Goal: Task Accomplishment & Management: Manage account settings

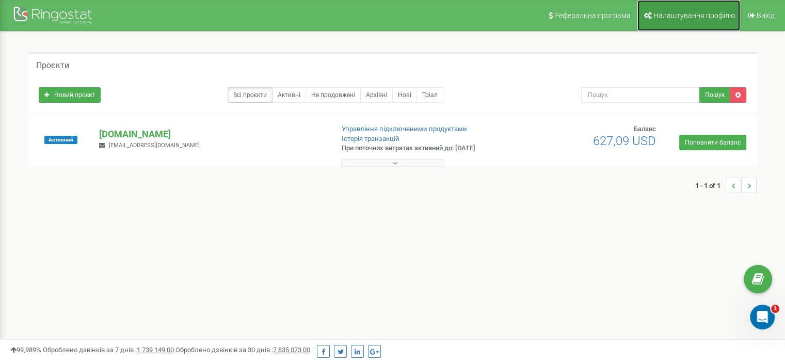
click at [692, 18] on span "Налаштування профілю" at bounding box center [694, 15] width 82 height 8
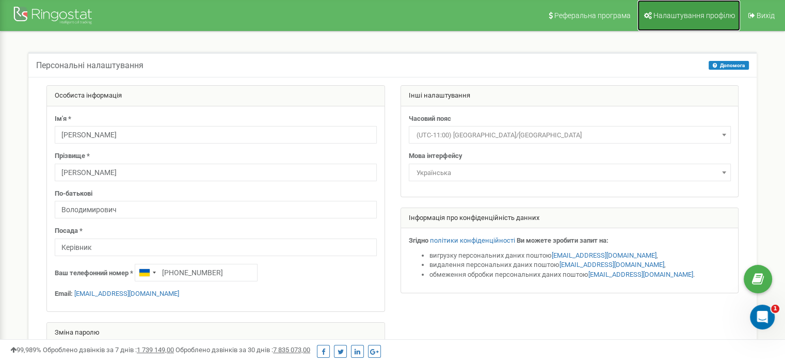
click at [696, 19] on span "Налаштування профілю" at bounding box center [694, 15] width 82 height 8
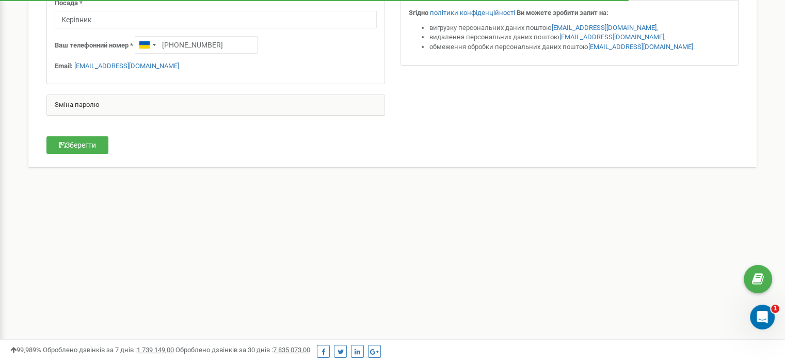
scroll to position [204, 0]
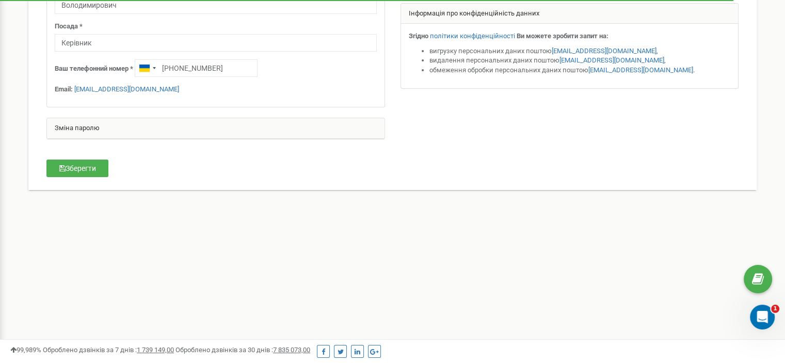
click at [87, 129] on div "Зміна паролю" at bounding box center [215, 128] width 337 height 21
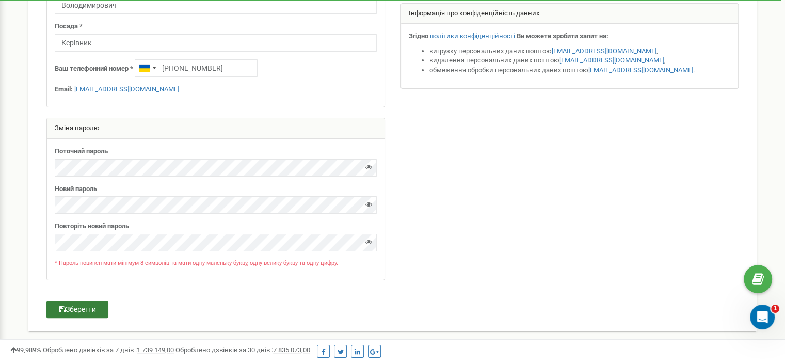
click at [94, 307] on button "Зберегти" at bounding box center [77, 309] width 62 height 18
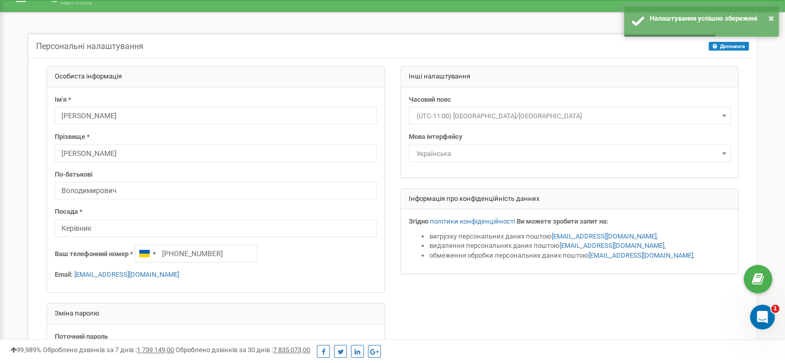
scroll to position [0, 0]
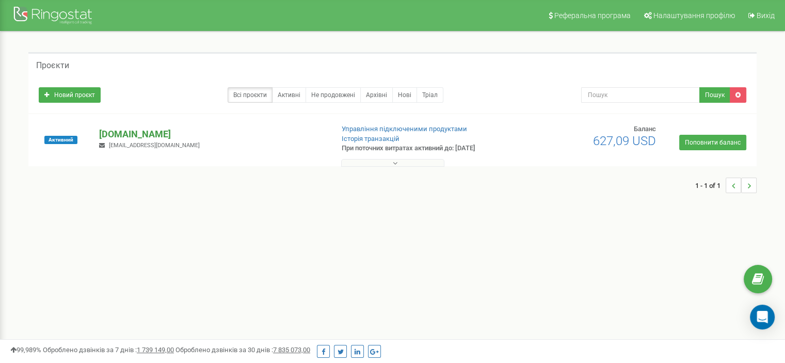
click at [123, 133] on p "[DOMAIN_NAME]" at bounding box center [211, 133] width 225 height 13
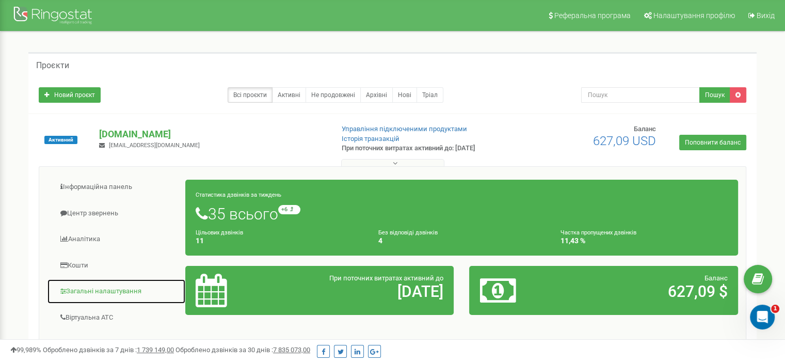
click at [105, 290] on link "Загальні налаштування" at bounding box center [116, 291] width 139 height 25
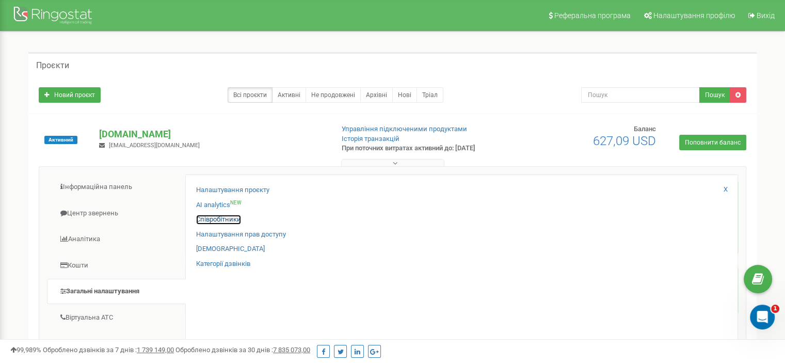
click at [229, 220] on link "Співробітники" at bounding box center [218, 220] width 45 height 10
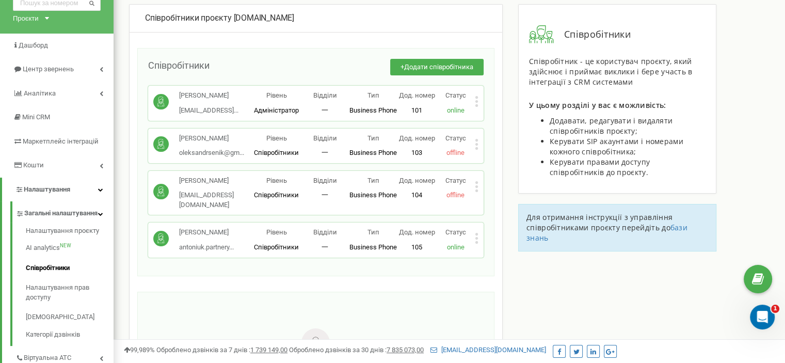
scroll to position [50, 0]
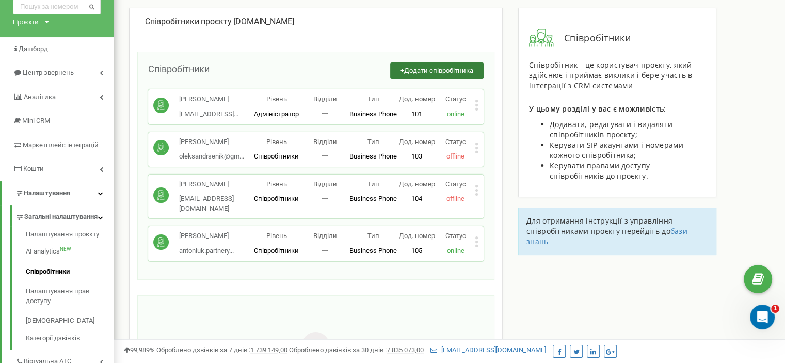
click at [444, 72] on span "Додати співробітника" at bounding box center [438, 71] width 69 height 8
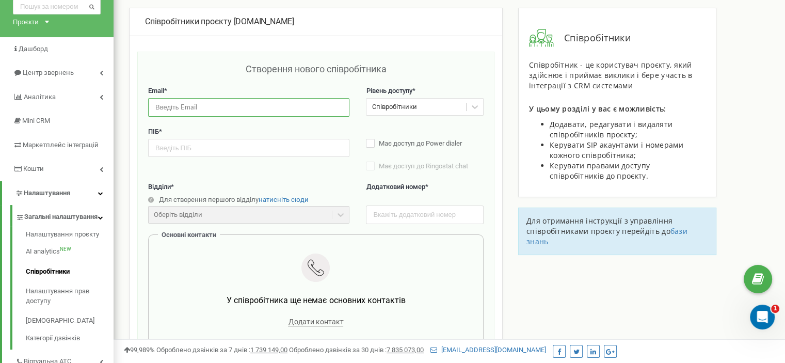
click at [264, 101] on input "email" at bounding box center [248, 107] width 201 height 18
click at [251, 148] on input "text" at bounding box center [248, 148] width 201 height 18
paste input "Олександр Орловський"
type input "Олександр Орловський"
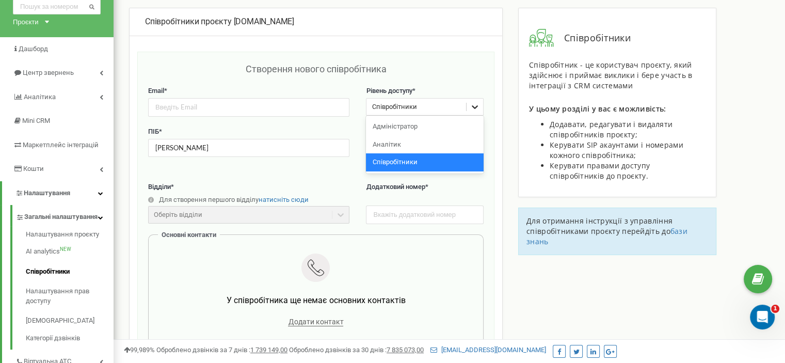
click at [477, 110] on icon at bounding box center [474, 107] width 10 height 10
click at [419, 125] on div "Адміністратор" at bounding box center [424, 127] width 117 height 18
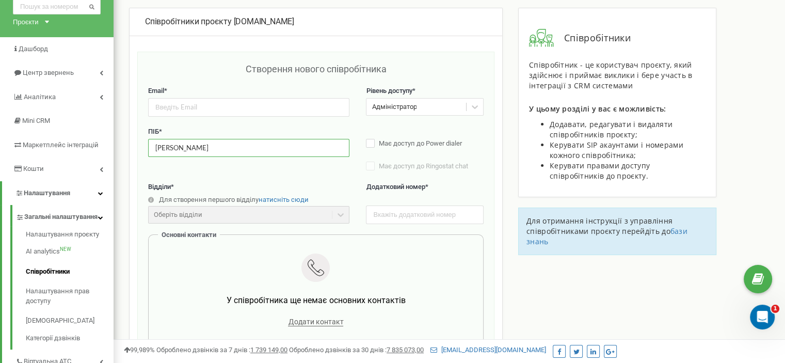
drag, startPoint x: 246, startPoint y: 150, endPoint x: 146, endPoint y: 146, distance: 99.1
click at [146, 146] on div "Створення нового співробітника Email * Рівень доступу * Адміністратор ПІБ * Оле…" at bounding box center [315, 308] width 357 height 512
click at [44, 277] on link "Співробітники" at bounding box center [70, 272] width 88 height 20
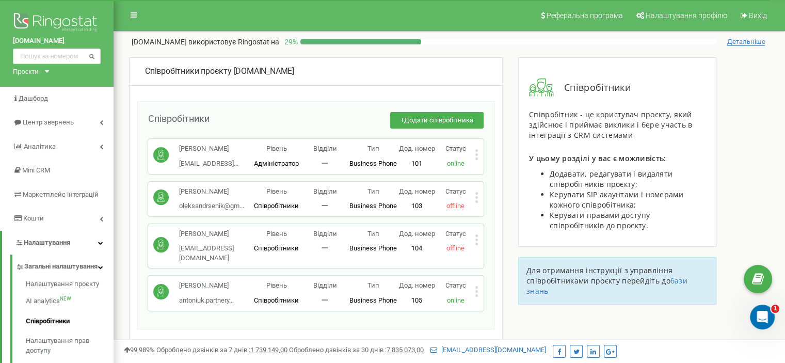
click at [476, 245] on icon at bounding box center [477, 239] width 4 height 11
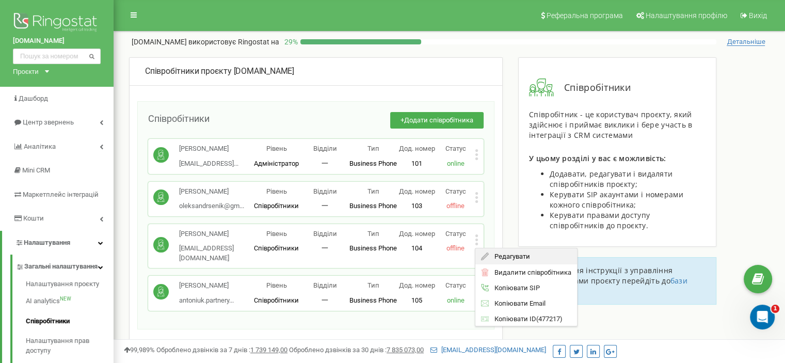
click at [516, 259] on span "Редагувати" at bounding box center [508, 256] width 41 height 7
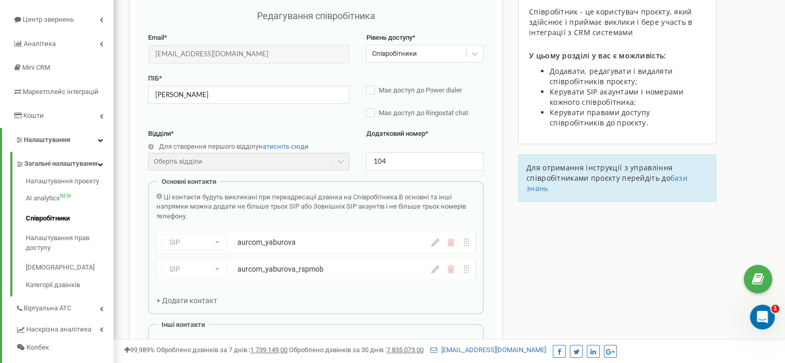
scroll to position [103, 0]
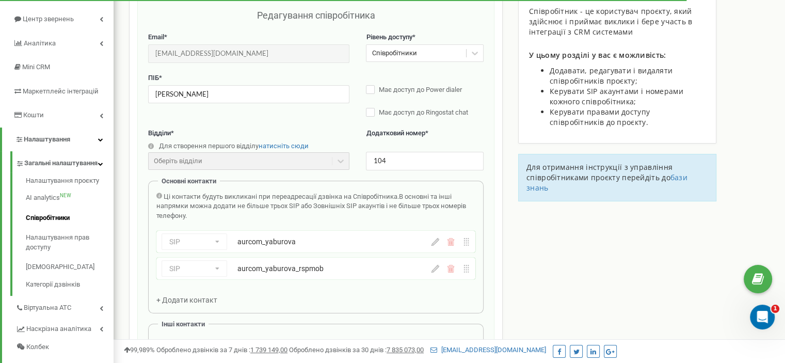
click at [435, 243] on icon at bounding box center [435, 242] width 8 height 8
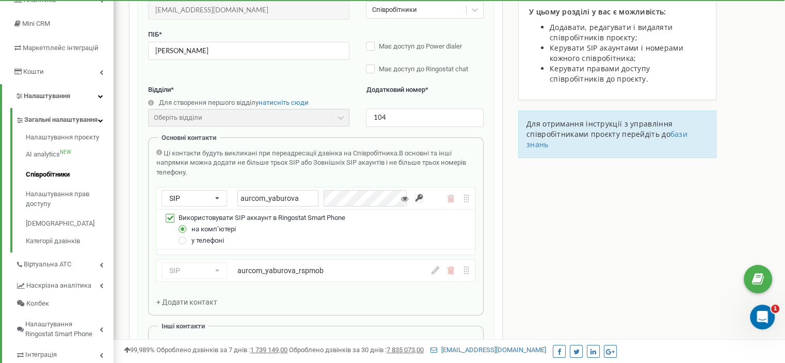
scroll to position [206, 0]
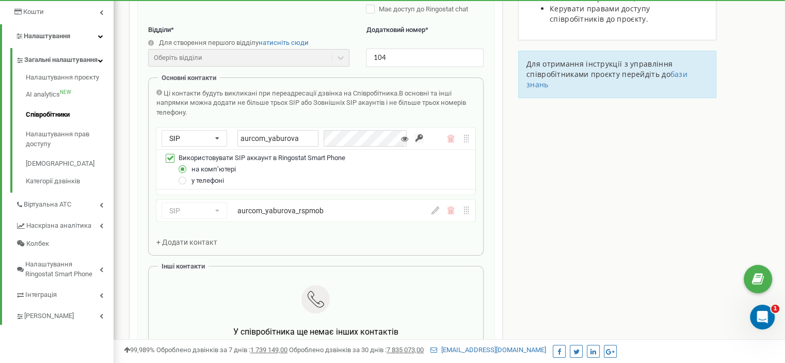
click at [385, 217] on div "SIP Номер телефону SIP Зовнішній SIP aurcom_yaburova_rspmob" at bounding box center [292, 210] width 262 height 17
click at [432, 214] on icon at bounding box center [435, 210] width 8 height 8
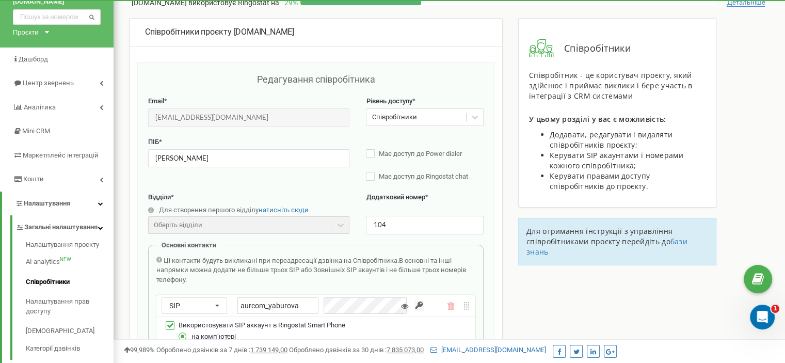
scroll to position [0, 0]
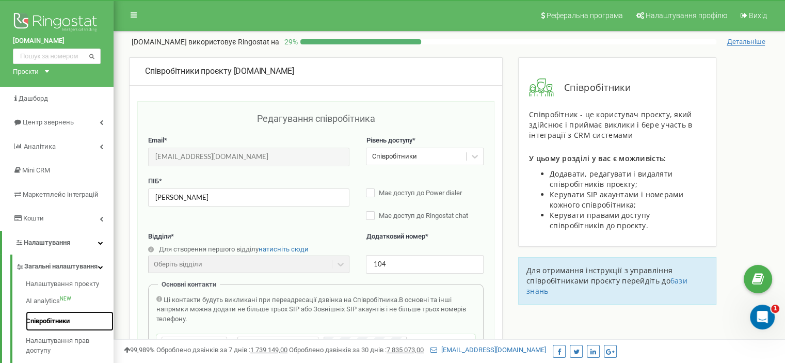
click at [51, 329] on link "Співробітники" at bounding box center [70, 321] width 88 height 20
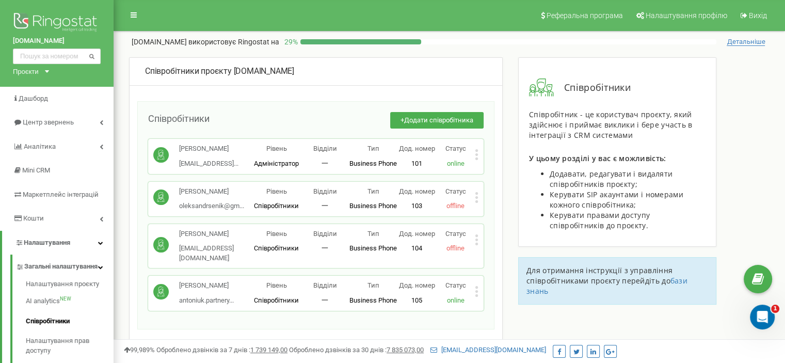
click at [478, 303] on div "[PERSON_NAME].partnery... [EMAIL_ADDRESS][DOMAIN_NAME] Рівень Співробітники Від…" at bounding box center [315, 292] width 335 height 35
click at [477, 297] on icon at bounding box center [477, 291] width 4 height 11
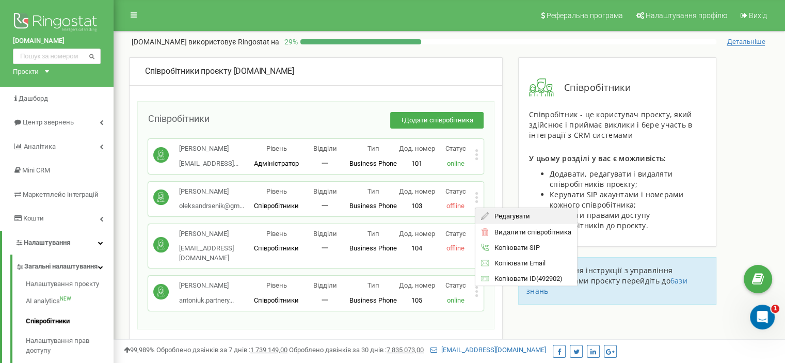
click at [514, 219] on span "Редагувати" at bounding box center [508, 216] width 41 height 7
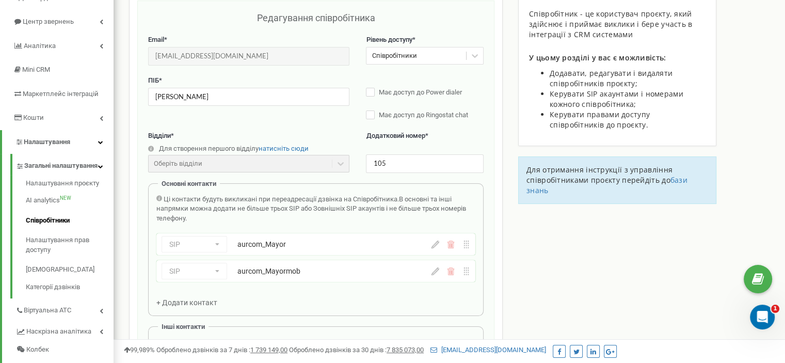
scroll to position [103, 0]
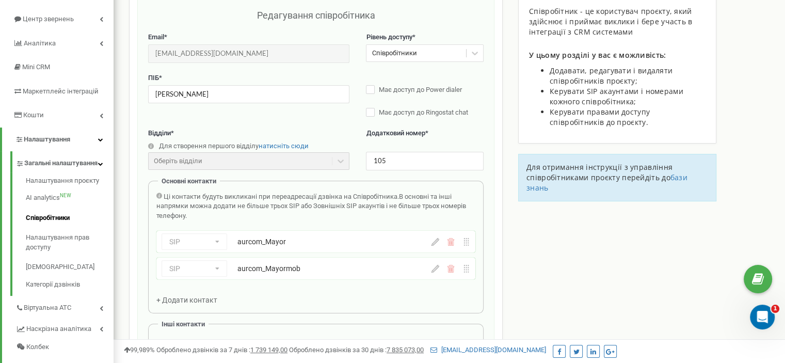
click at [436, 247] on div "SIP Номер телефону SIP Зовнішній SIP aurcom_Mayor" at bounding box center [315, 242] width 319 height 22
click at [434, 241] on icon at bounding box center [435, 242] width 8 height 8
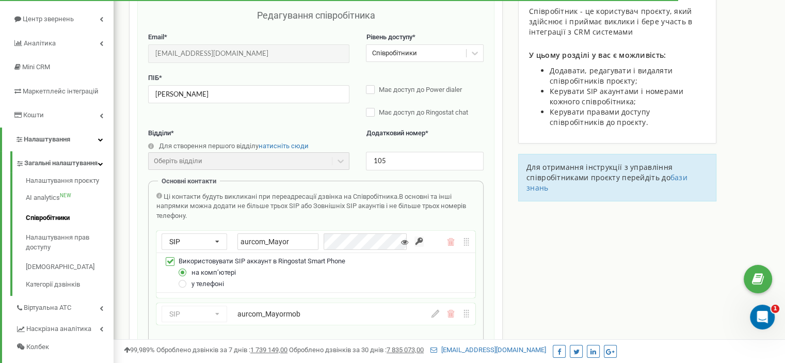
click at [171, 257] on label at bounding box center [170, 257] width 9 height 0
click at [0, 0] on input "Використовувати SIP аккаунт в Ringostat Smart Phone" at bounding box center [0, 0] width 0 height 0
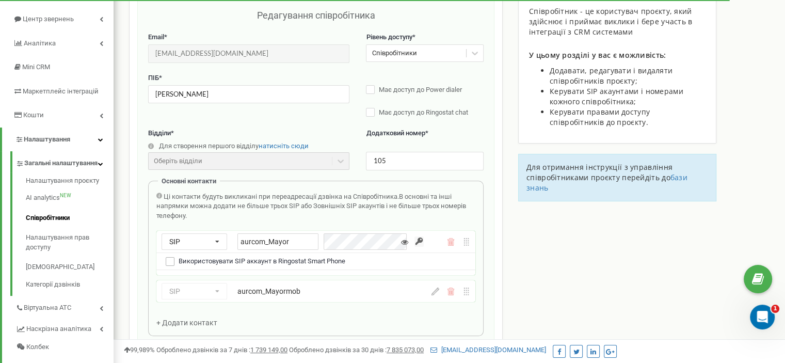
click at [171, 257] on label at bounding box center [170, 257] width 9 height 0
click at [0, 0] on input "Використовувати SIP аккаунт в Ringostat Smart Phone" at bounding box center [0, 0] width 0 height 0
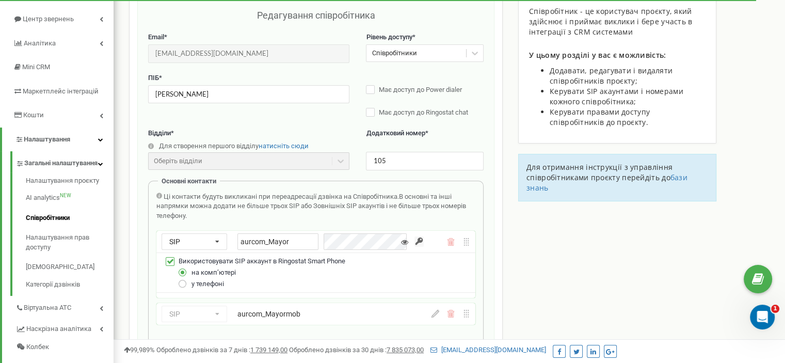
click at [182, 279] on label at bounding box center [182, 279] width 9 height 0
click at [0, 0] on input "у телефоні" at bounding box center [0, 0] width 0 height 0
click at [182, 268] on label at bounding box center [182, 268] width 9 height 0
click at [0, 0] on input "на компʼютері" at bounding box center [0, 0] width 0 height 0
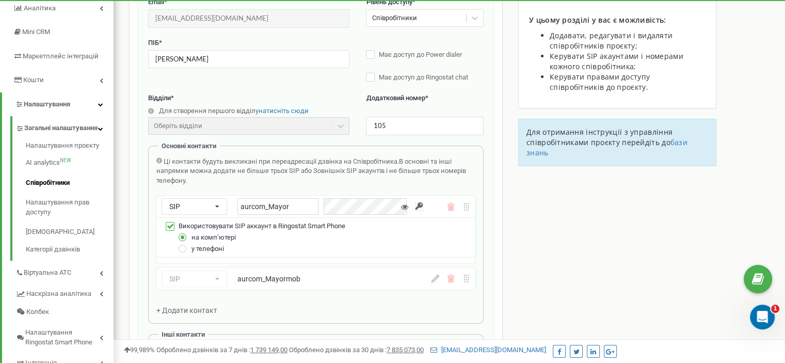
scroll to position [155, 0]
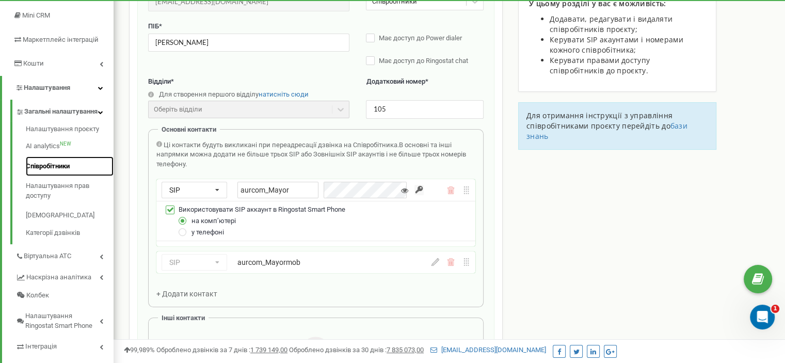
click at [56, 175] on link "Співробітники" at bounding box center [70, 166] width 88 height 20
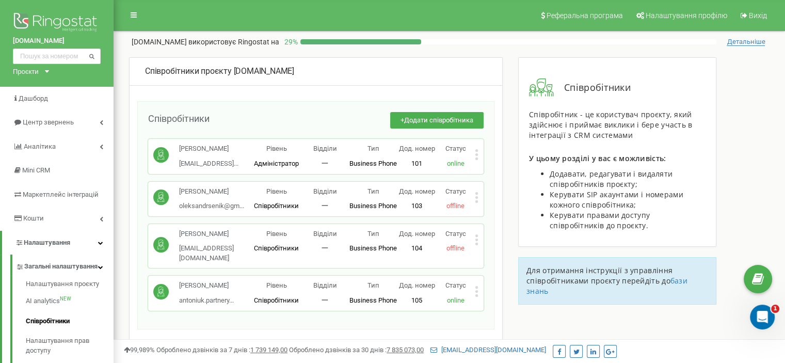
click at [477, 150] on icon at bounding box center [476, 150] width 3 height 3
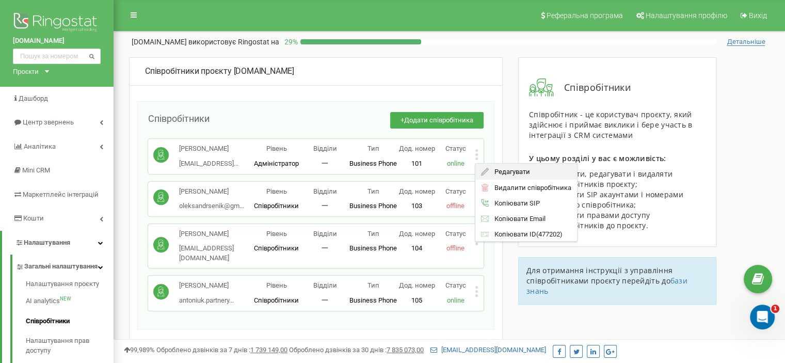
click at [512, 168] on span "Редагувати" at bounding box center [508, 171] width 41 height 7
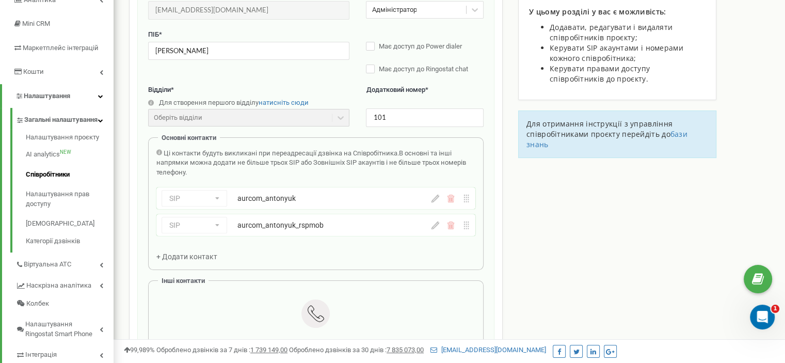
scroll to position [206, 0]
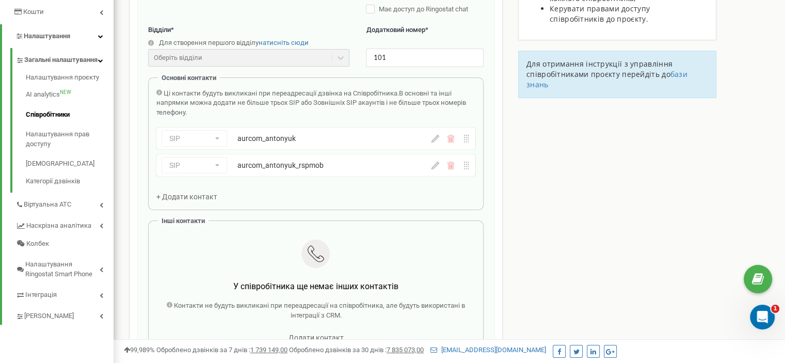
click at [435, 166] on icon at bounding box center [435, 165] width 8 height 8
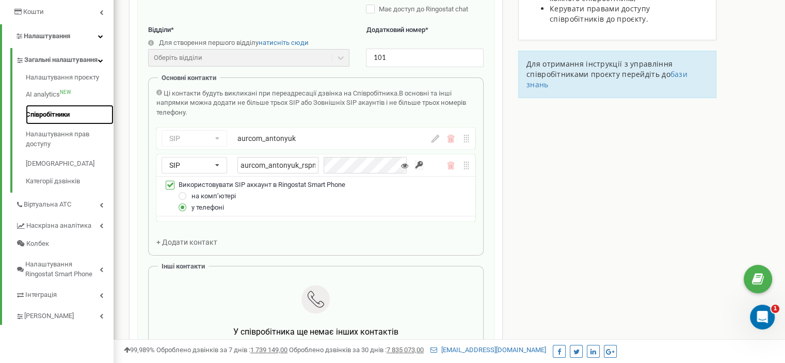
click at [58, 125] on link "Співробітники" at bounding box center [70, 115] width 88 height 20
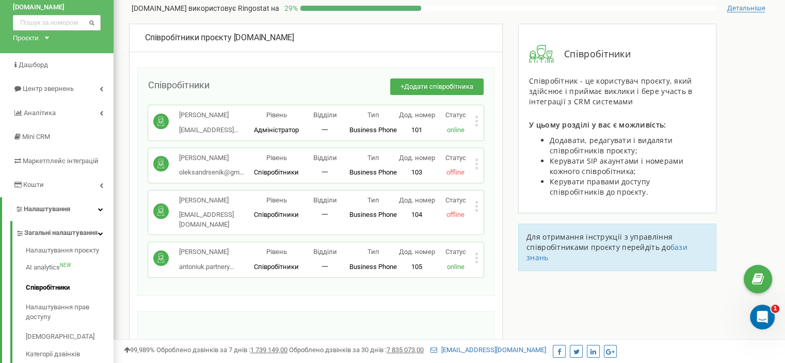
scroll to position [52, 0]
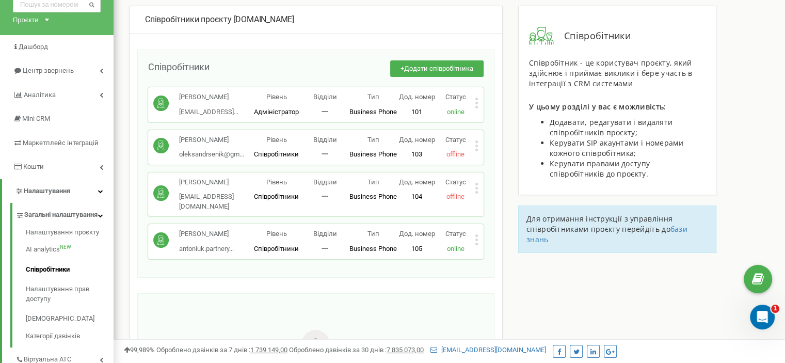
click at [475, 245] on icon at bounding box center [477, 239] width 4 height 11
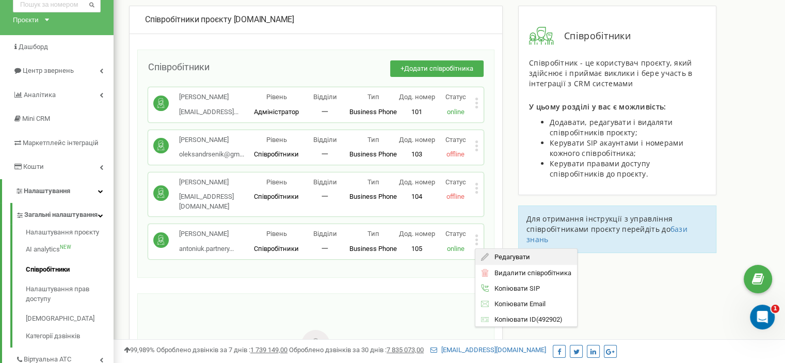
click at [500, 260] on span "Редагувати" at bounding box center [508, 256] width 41 height 7
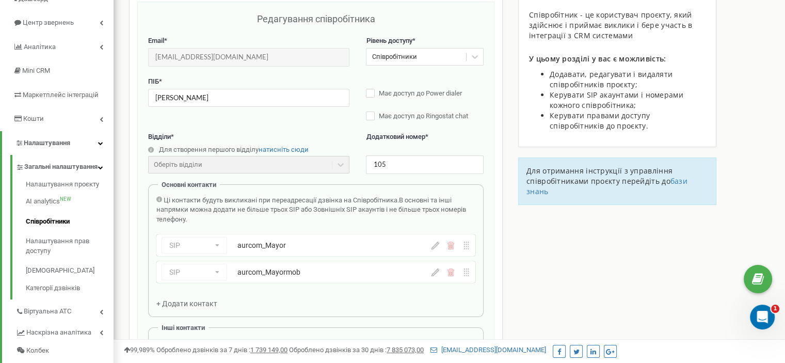
scroll to position [103, 0]
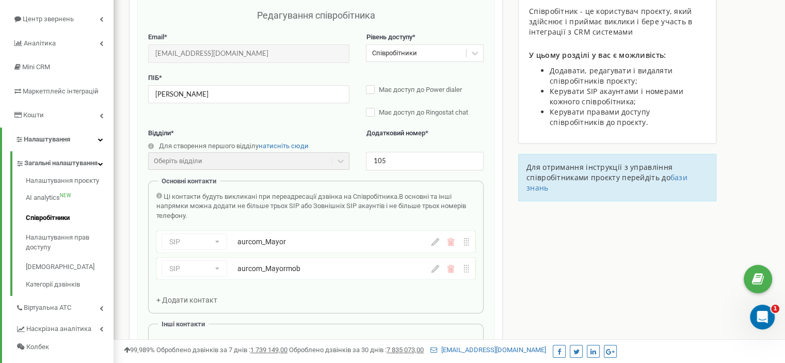
click at [433, 267] on icon at bounding box center [435, 269] width 8 height 8
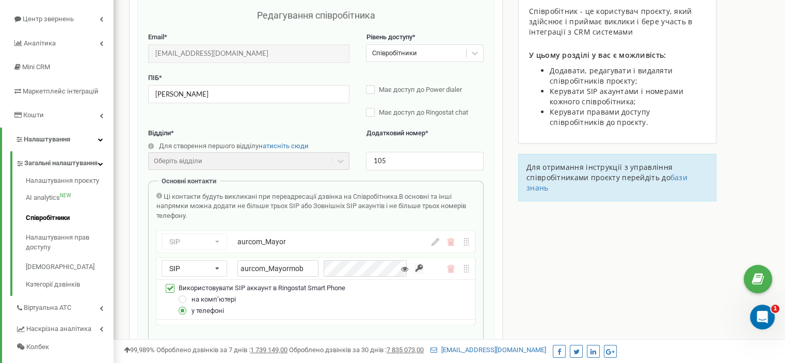
click at [433, 267] on div "SIP Номер телефону SIP Зовнішній SIP aurcom_Mayormob" at bounding box center [315, 268] width 319 height 22
click at [475, 53] on icon at bounding box center [474, 53] width 10 height 10
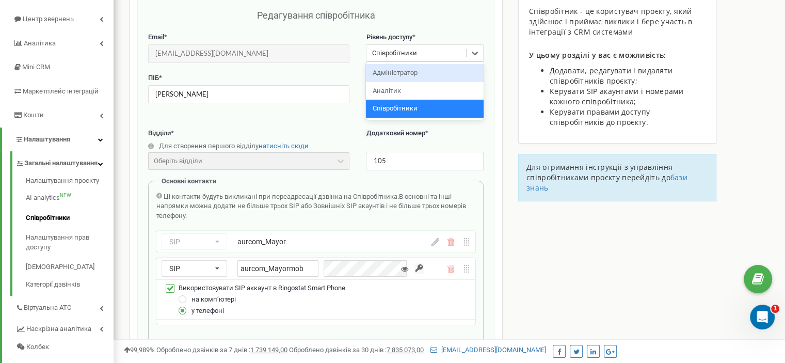
click at [398, 72] on div "Адміністратор" at bounding box center [424, 73] width 117 height 18
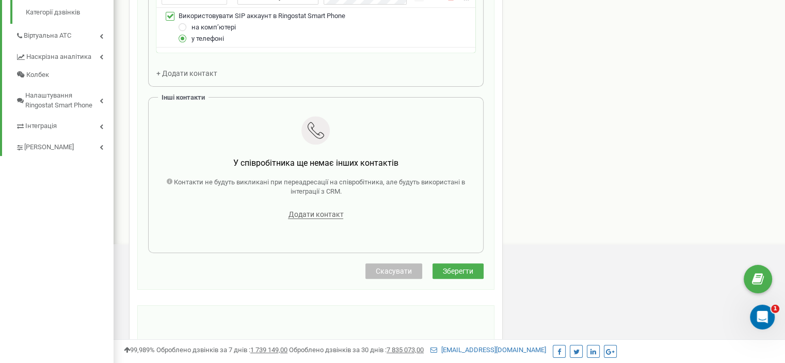
scroll to position [413, 0]
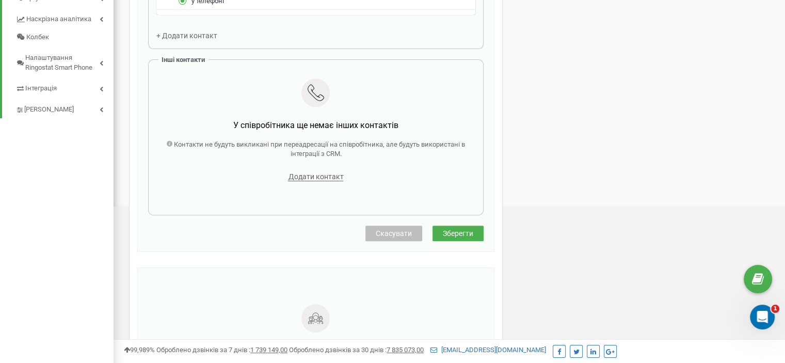
click at [453, 231] on span "Зберегти" at bounding box center [458, 233] width 30 height 8
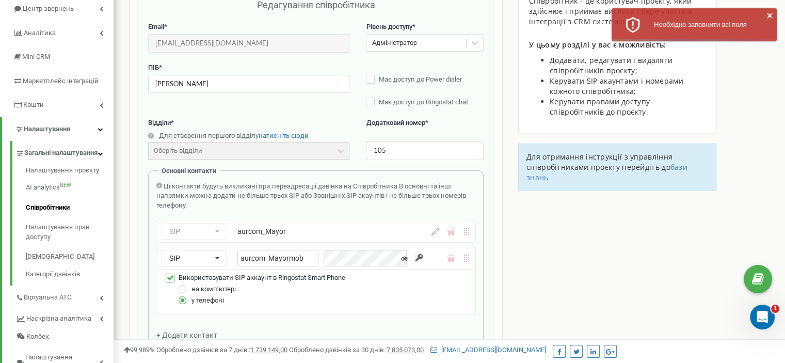
scroll to position [103, 0]
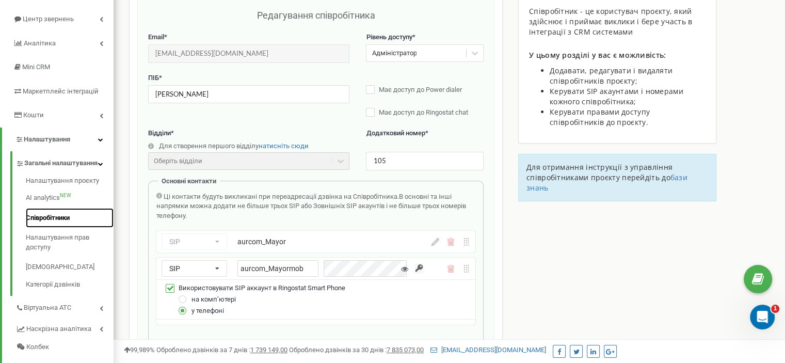
click at [54, 228] on link "Співробітники" at bounding box center [70, 218] width 88 height 20
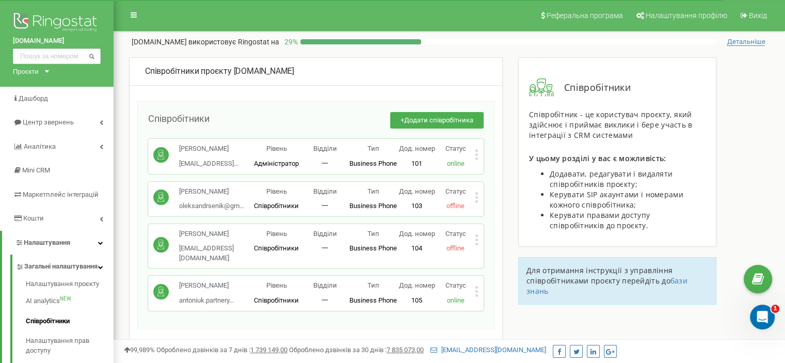
click at [476, 155] on icon at bounding box center [476, 154] width 3 height 3
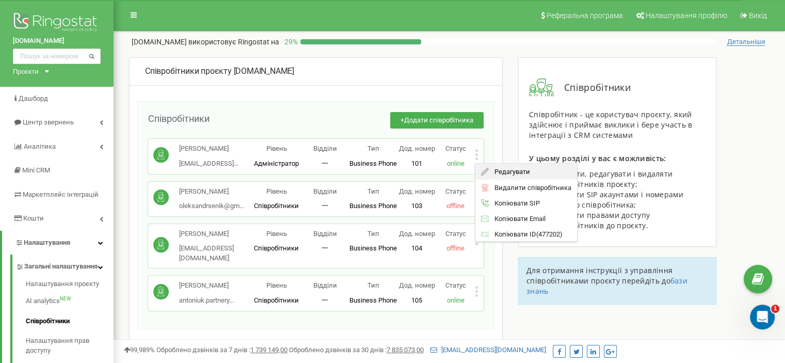
click at [500, 172] on span "Редагувати" at bounding box center [508, 171] width 41 height 7
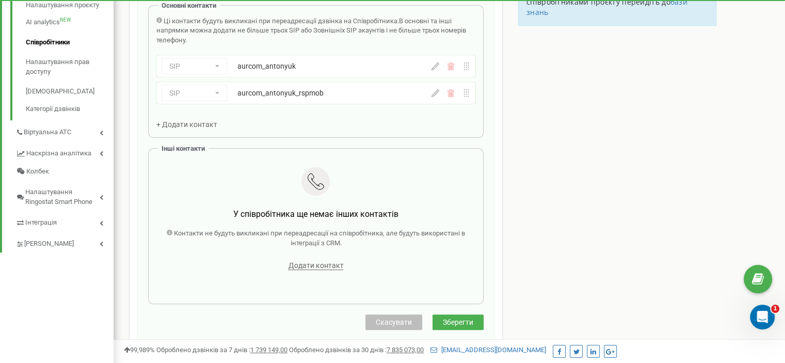
scroll to position [206, 0]
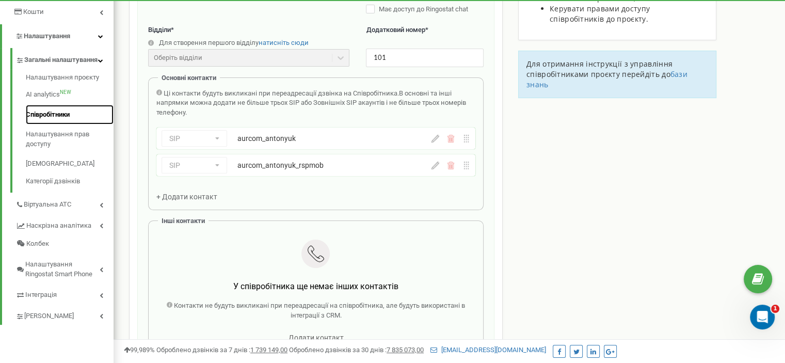
click at [56, 123] on link "Співробітники" at bounding box center [70, 115] width 88 height 20
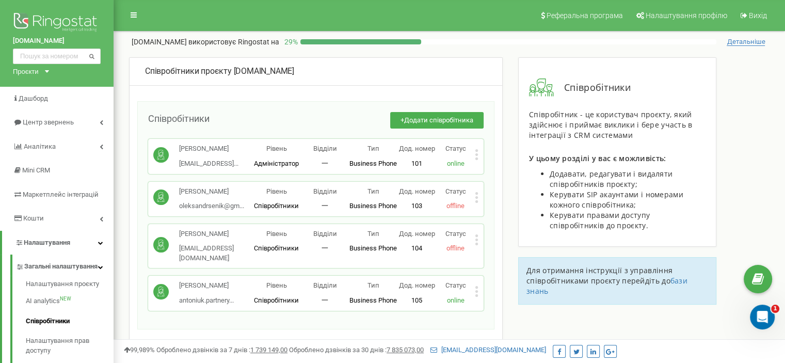
scroll to position [52, 0]
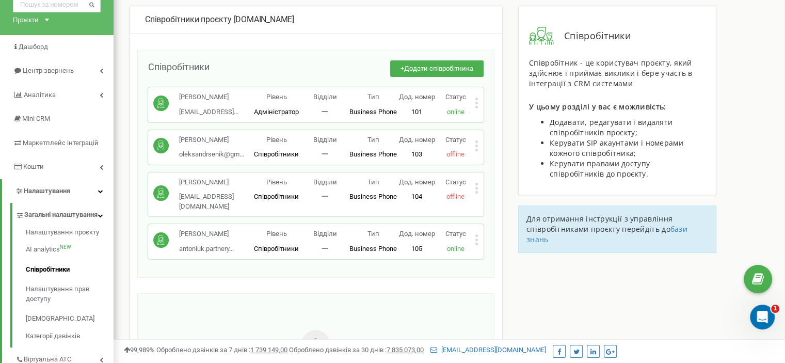
click at [478, 245] on icon at bounding box center [477, 239] width 4 height 11
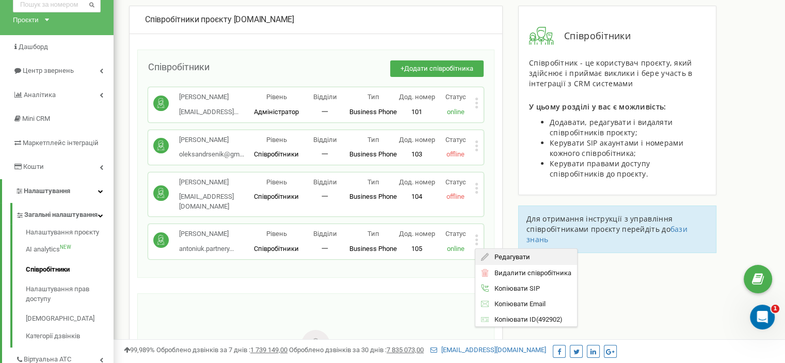
click at [518, 260] on span "Редагувати" at bounding box center [508, 256] width 41 height 7
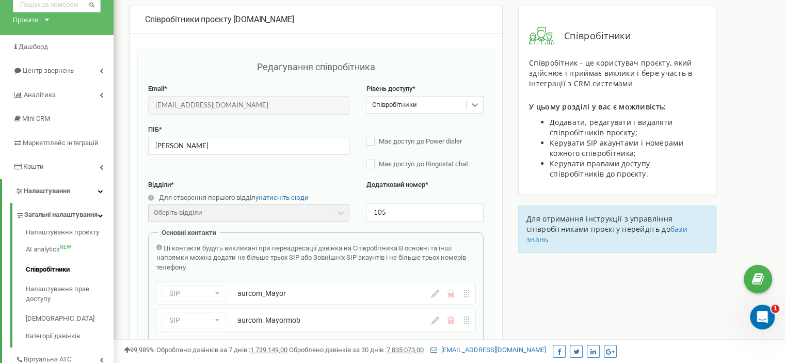
click at [473, 105] on icon at bounding box center [474, 105] width 10 height 10
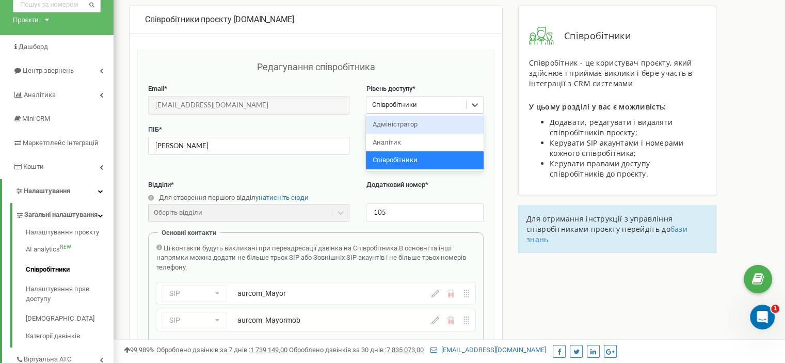
click at [449, 121] on div "Адміністратор" at bounding box center [424, 125] width 117 height 18
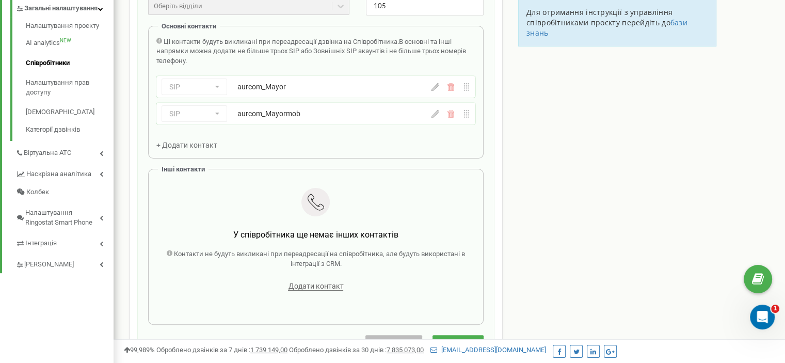
scroll to position [310, 0]
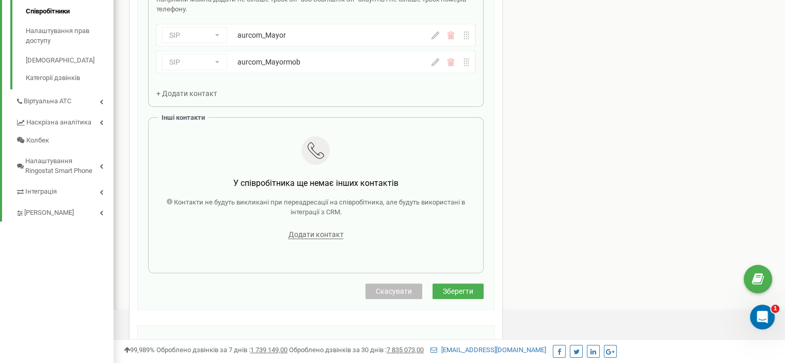
click at [455, 289] on span "Зберегти" at bounding box center [458, 291] width 30 height 8
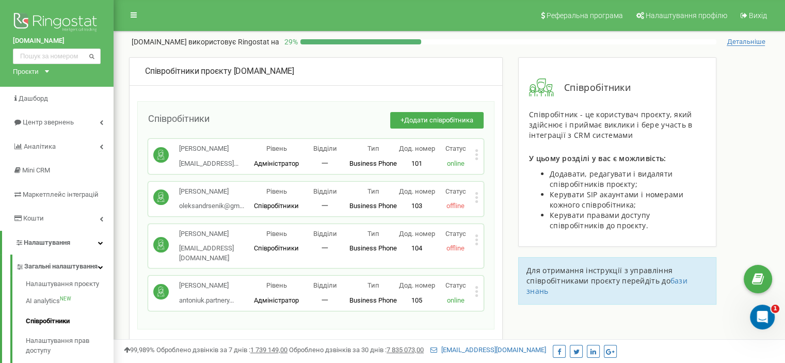
scroll to position [52, 0]
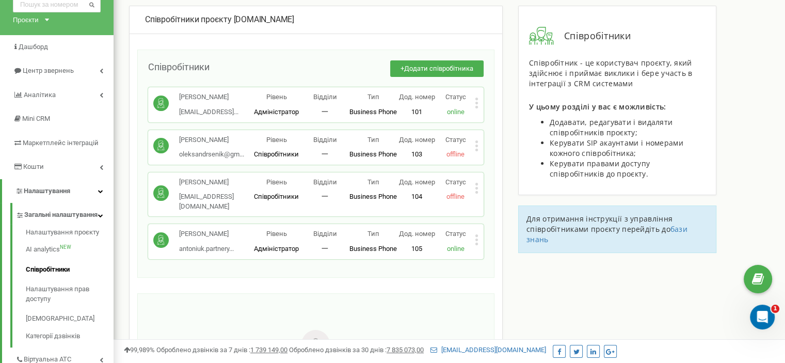
click at [477, 193] on icon at bounding box center [476, 191] width 3 height 3
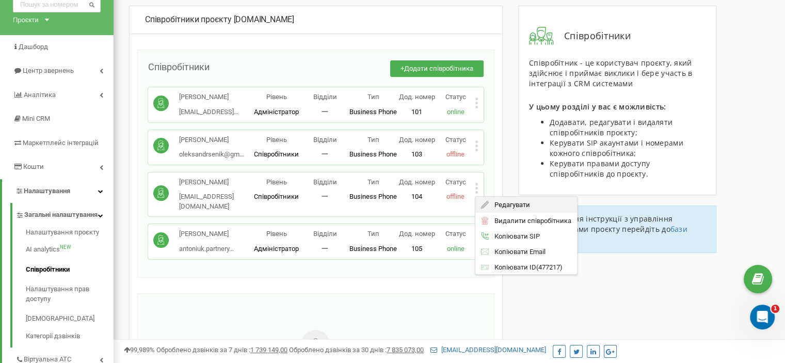
click at [498, 208] on span "Редагувати" at bounding box center [508, 204] width 41 height 7
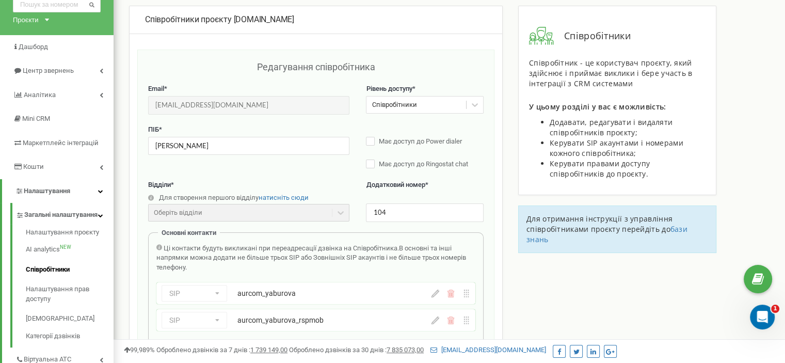
scroll to position [103, 0]
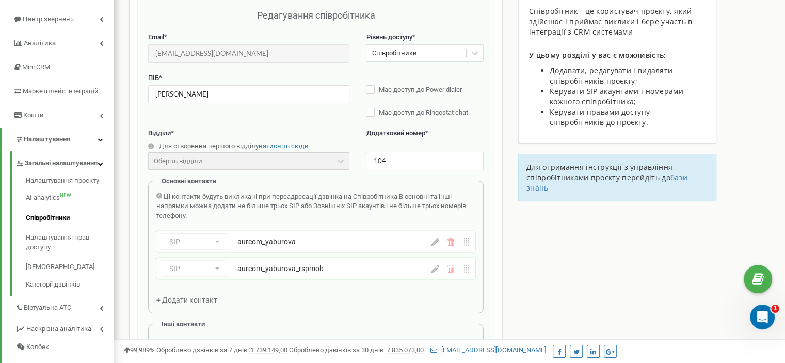
click at [435, 244] on icon at bounding box center [435, 242] width 8 height 8
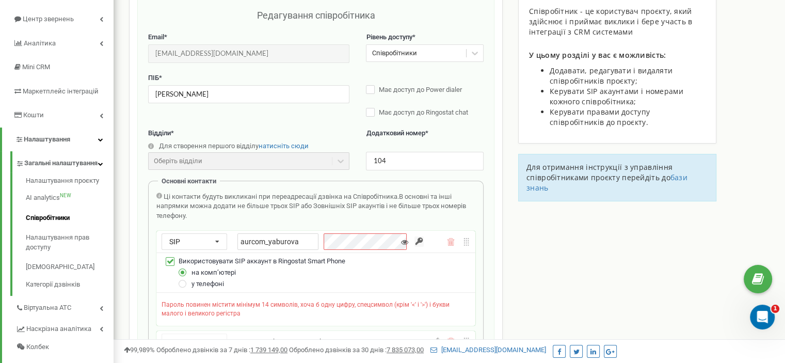
drag, startPoint x: 355, startPoint y: 250, endPoint x: 431, endPoint y: 263, distance: 77.4
click at [431, 263] on div "Використовувати SIP аккаунт в Ringostat Smart Phone" at bounding box center [315, 260] width 308 height 11
click at [402, 240] on icon at bounding box center [404, 241] width 7 height 7
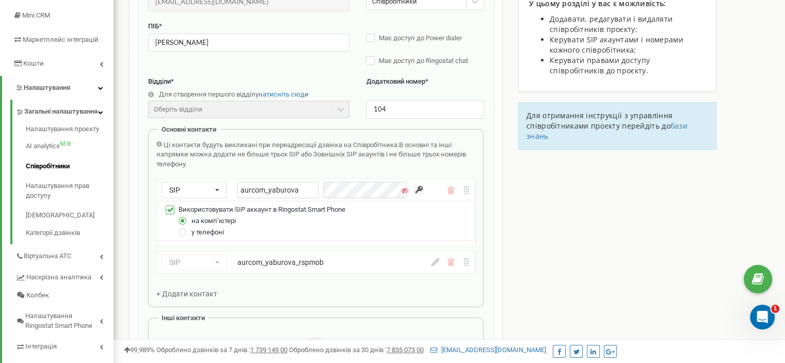
scroll to position [206, 0]
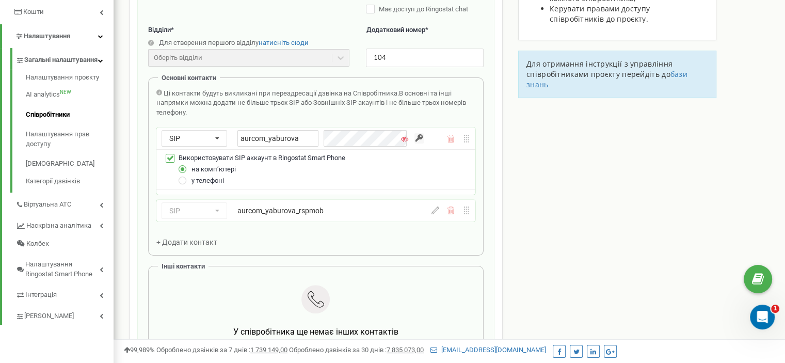
click at [433, 215] on div "SIP Номер телефону SIP Зовнішній SIP aurcom_yaburova_rspmob" at bounding box center [315, 211] width 319 height 22
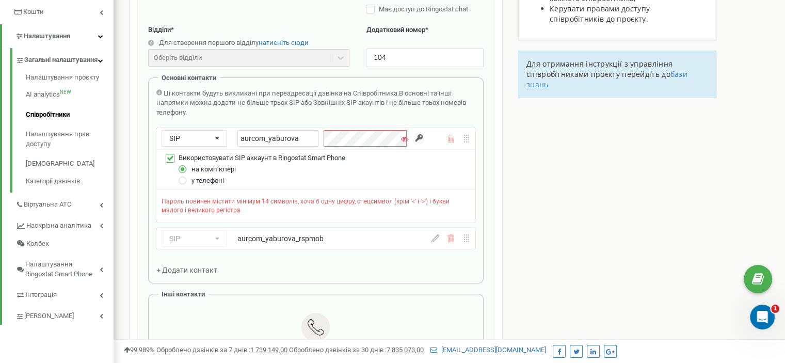
click at [437, 233] on div "Ці контакти будуть викликані при переадресації дзвінка на Співробітника. В осно…" at bounding box center [315, 182] width 319 height 186
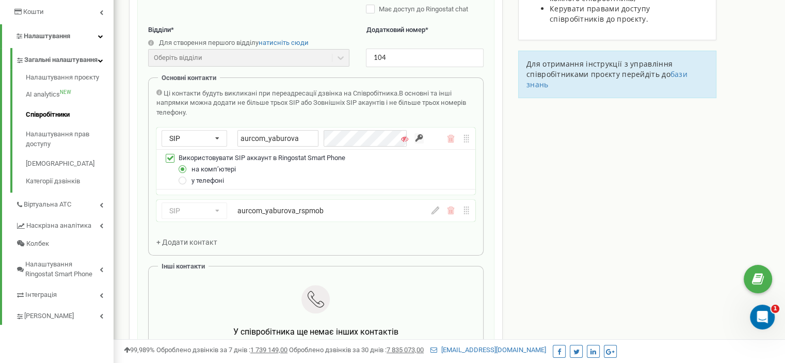
click at [435, 209] on icon at bounding box center [435, 210] width 8 height 8
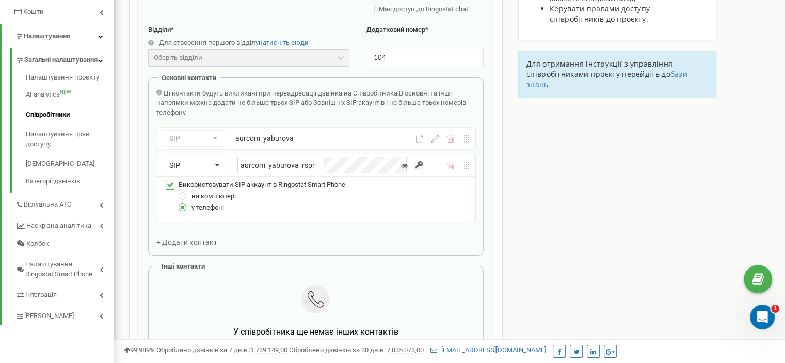
click at [346, 210] on div "SIP Номер телефону SIP Зовнішній SIP aurcom_yaburova_rspmob Використовувати SIP…" at bounding box center [315, 187] width 319 height 67
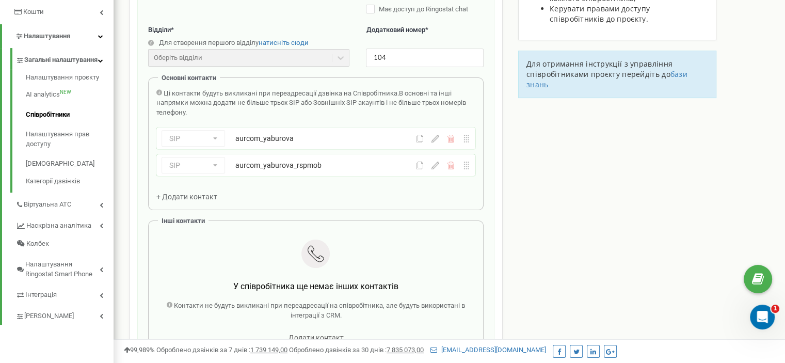
click at [435, 167] on icon at bounding box center [435, 165] width 8 height 8
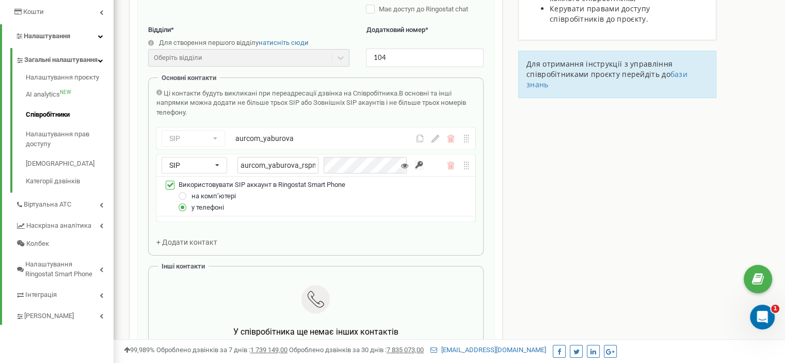
click at [434, 136] on icon at bounding box center [435, 139] width 8 height 8
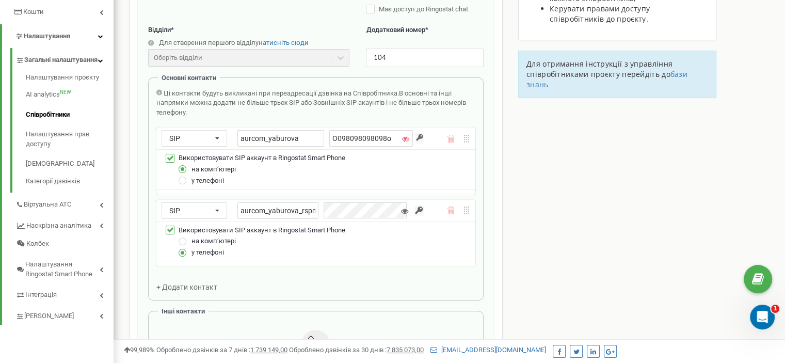
click at [404, 211] on icon at bounding box center [404, 210] width 7 height 7
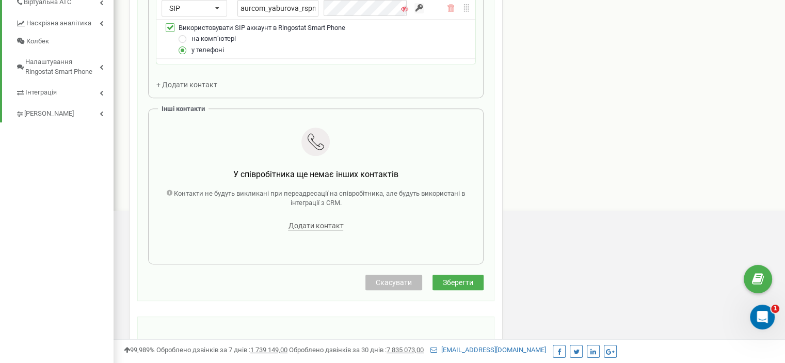
scroll to position [413, 0]
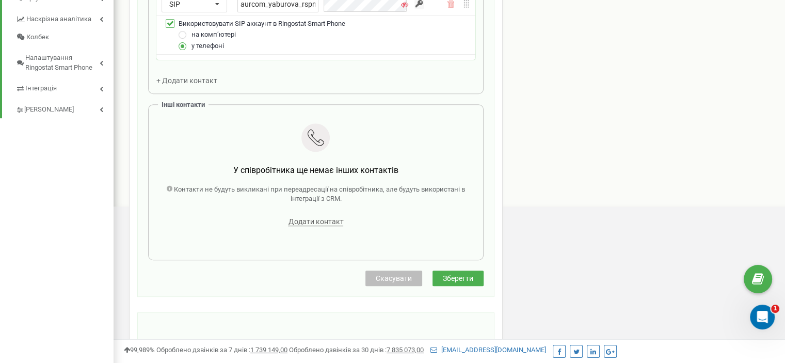
click at [462, 276] on div "Співробітники проєкту a-ur.com Редагування співробітника Email * olenawave@gmai…" at bounding box center [315, 61] width 373 height 833
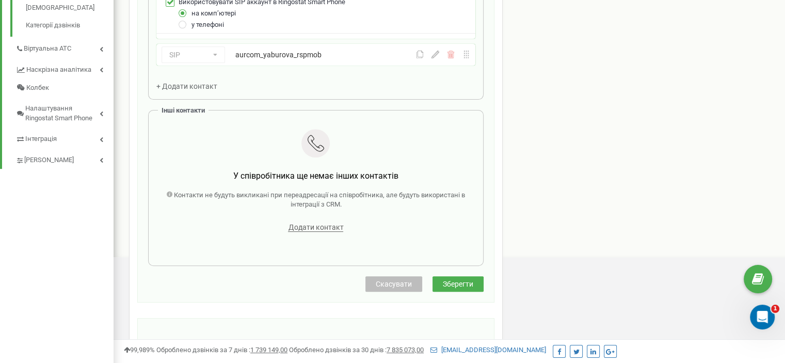
scroll to position [361, 0]
click at [459, 284] on span "Зберегти" at bounding box center [458, 285] width 30 height 8
click at [450, 286] on span "Зберегти" at bounding box center [458, 285] width 30 height 8
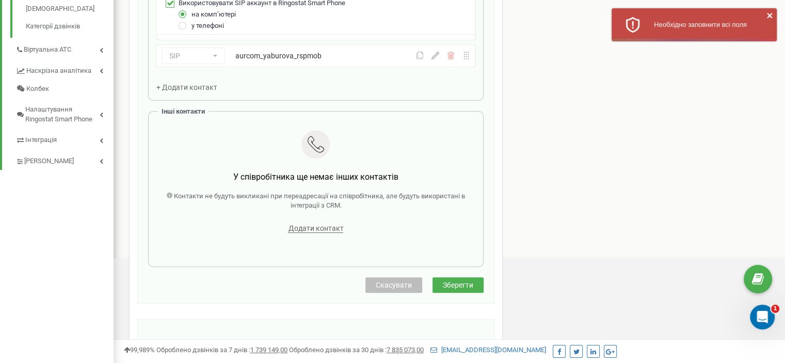
click at [449, 281] on span "Зберегти" at bounding box center [458, 285] width 30 height 8
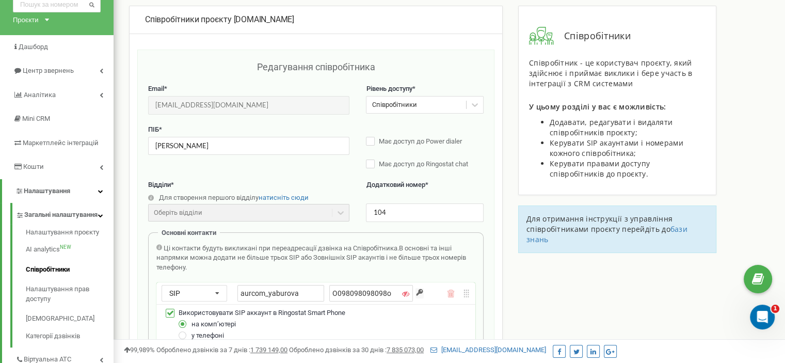
scroll to position [0, 0]
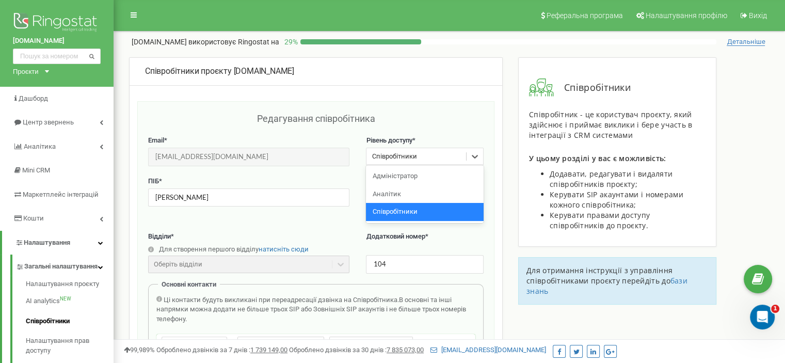
click at [433, 156] on div "Співробітники" at bounding box center [415, 157] width 99 height 16
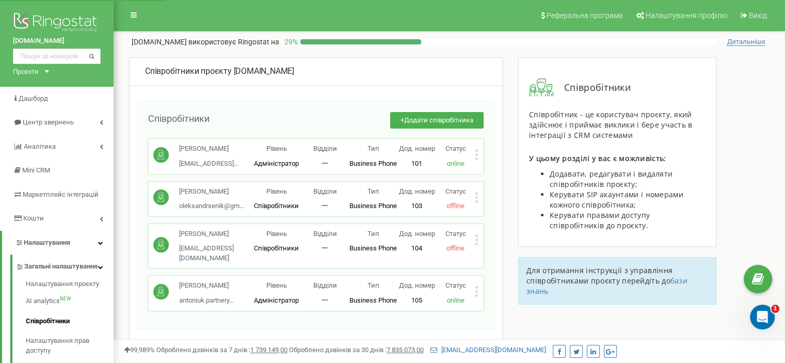
scroll to position [52, 0]
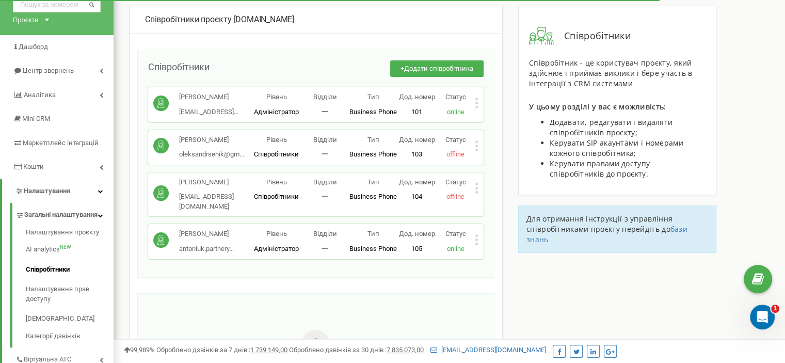
click at [477, 193] on icon at bounding box center [477, 188] width 4 height 11
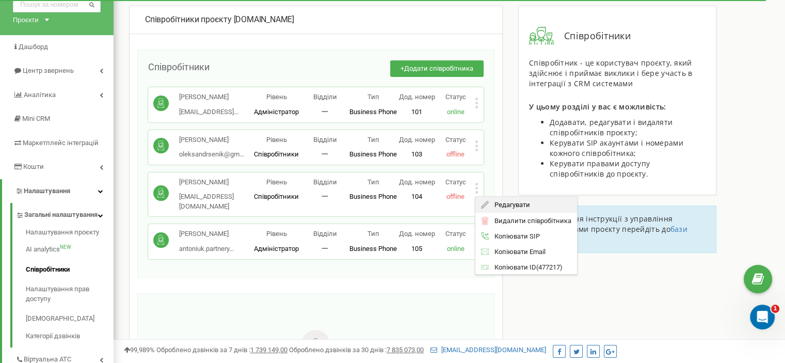
click at [500, 208] on span "Редагувати" at bounding box center [508, 204] width 41 height 7
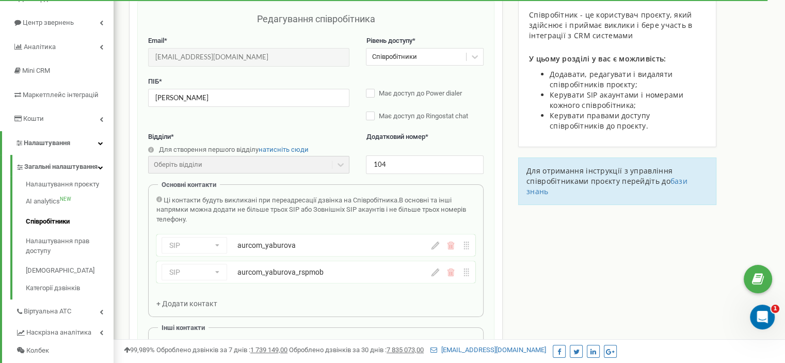
scroll to position [103, 0]
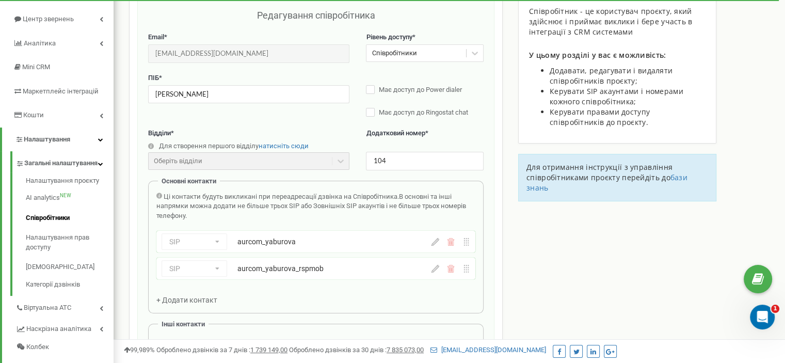
click at [435, 242] on icon at bounding box center [435, 242] width 8 height 8
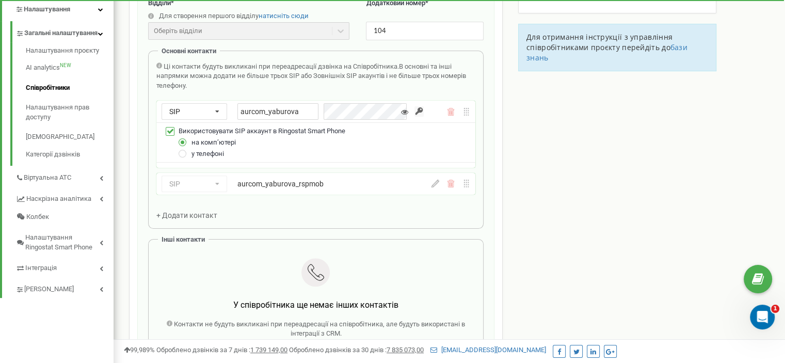
scroll to position [258, 0]
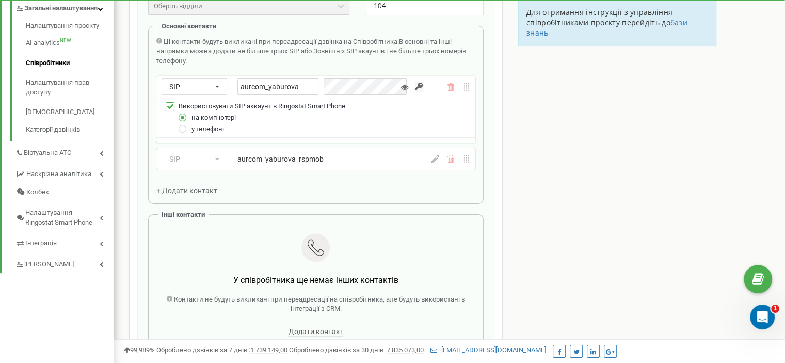
click at [434, 160] on icon at bounding box center [435, 159] width 8 height 8
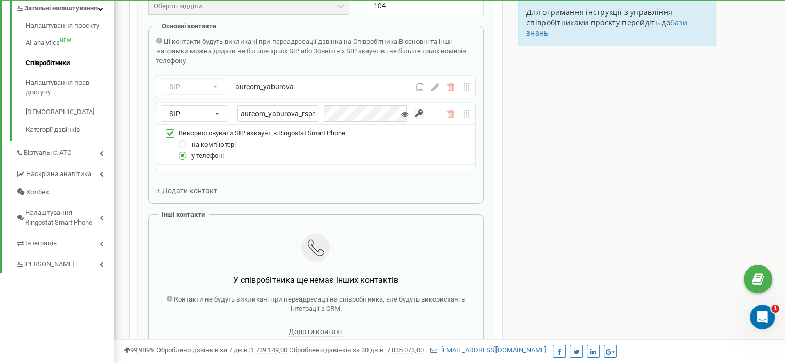
click at [361, 161] on div "SIP Номер телефону SIP Зовнішній SIP aurcom_yaburova_rspmob Використовувати SIP…" at bounding box center [315, 136] width 319 height 67
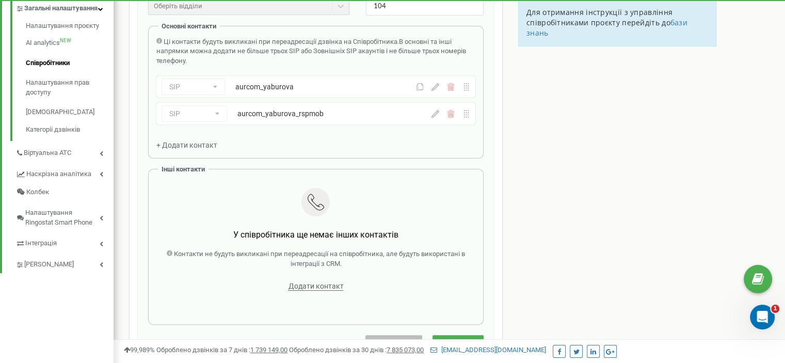
click at [435, 116] on icon at bounding box center [435, 114] width 8 height 8
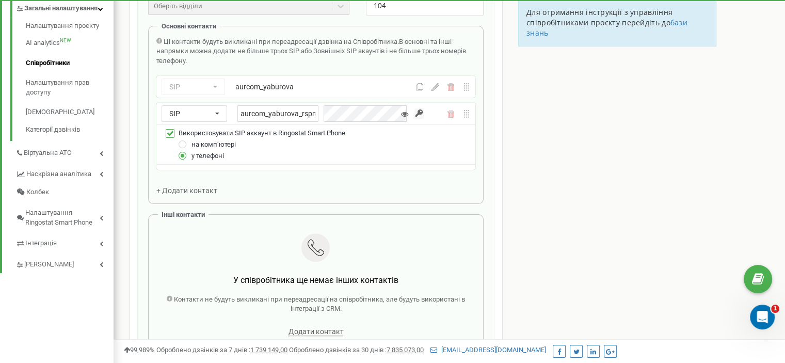
click at [325, 175] on div "Email * olenawave@gmail.com Email недоступний для редагування. Ви можете створи…" at bounding box center [315, 124] width 335 height 492
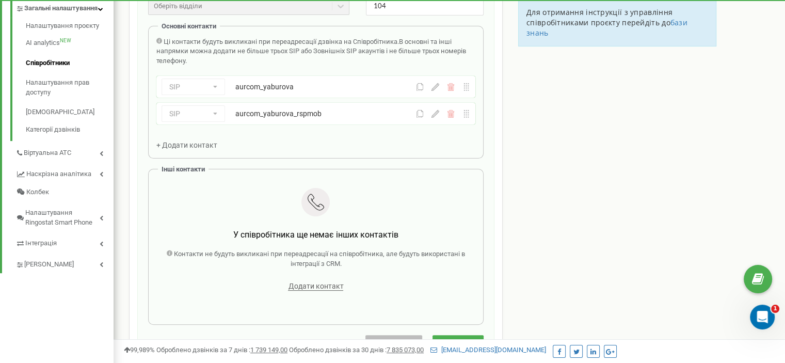
click at [419, 116] on icon at bounding box center [420, 114] width 8 height 8
click at [419, 112] on icon at bounding box center [420, 114] width 8 height 8
click at [139, 281] on div "Редагування співробітника Email * olenawave@gmail.com Email недоступний для ред…" at bounding box center [315, 102] width 357 height 518
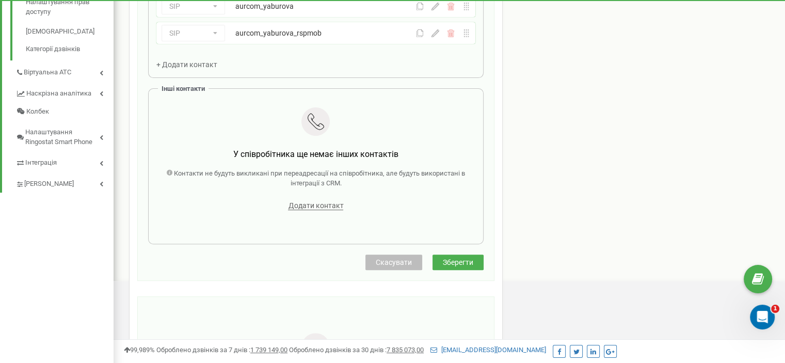
scroll to position [413, 0]
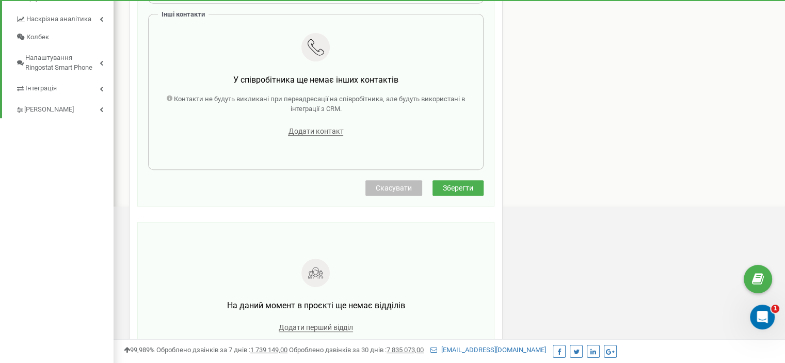
click at [452, 186] on span "Зберегти" at bounding box center [458, 188] width 30 height 8
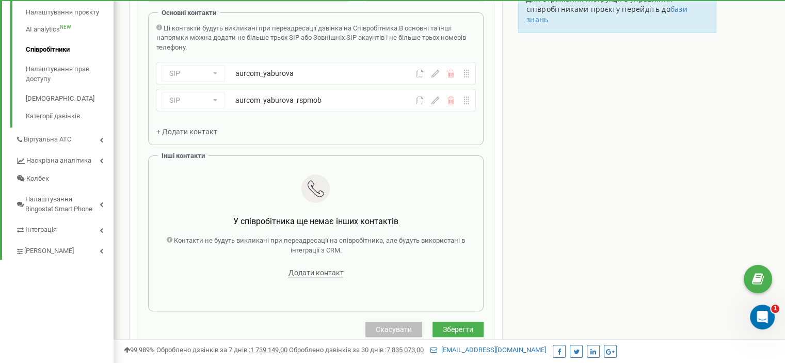
scroll to position [206, 0]
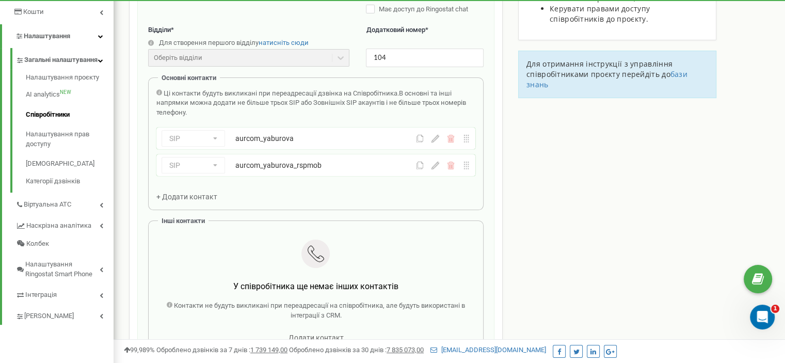
click at [435, 138] on icon at bounding box center [435, 139] width 8 height 8
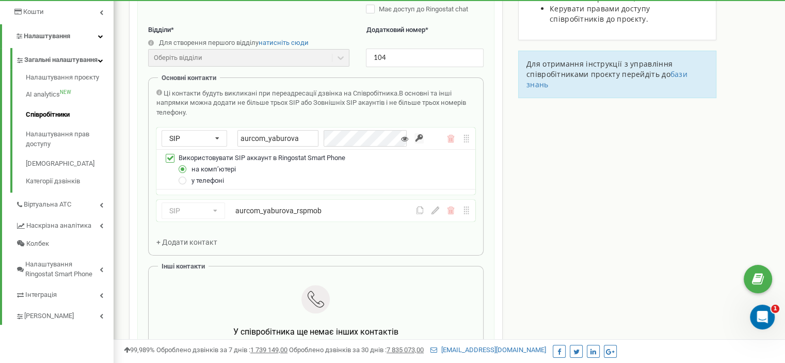
click at [402, 138] on icon at bounding box center [404, 138] width 7 height 7
click at [435, 210] on icon at bounding box center [435, 210] width 8 height 8
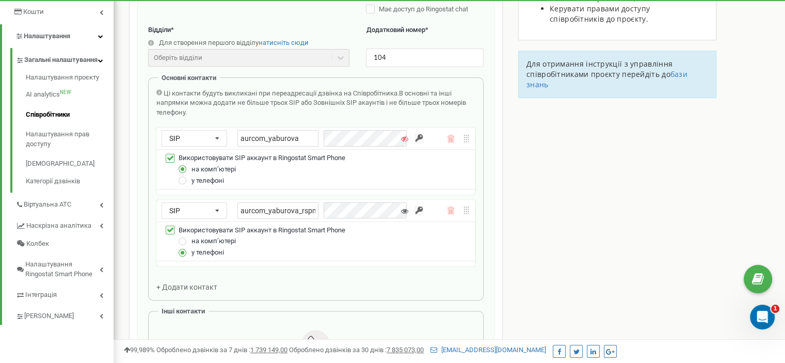
click at [402, 212] on div "SIP Номер телефону SIP Зовнішній SIP aurcom_yaburova_rspmob Використовувати SIP…" at bounding box center [315, 233] width 319 height 67
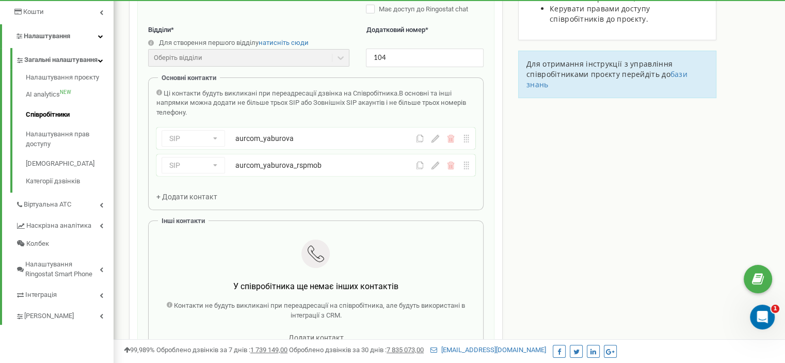
click at [434, 162] on icon at bounding box center [435, 165] width 8 height 8
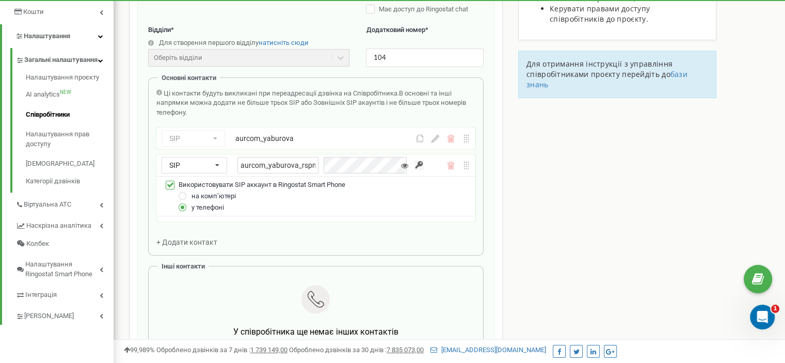
click at [404, 165] on icon at bounding box center [404, 165] width 7 height 7
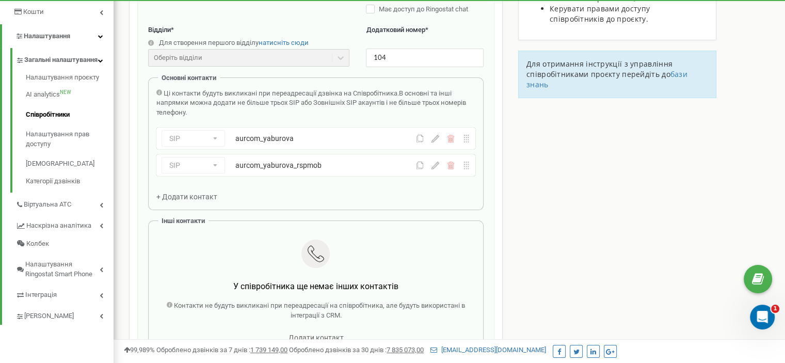
click at [319, 226] on div "Email * olenawave@gmail.com Email недоступний для редагування. Ви можете створи…" at bounding box center [315, 152] width 335 height 447
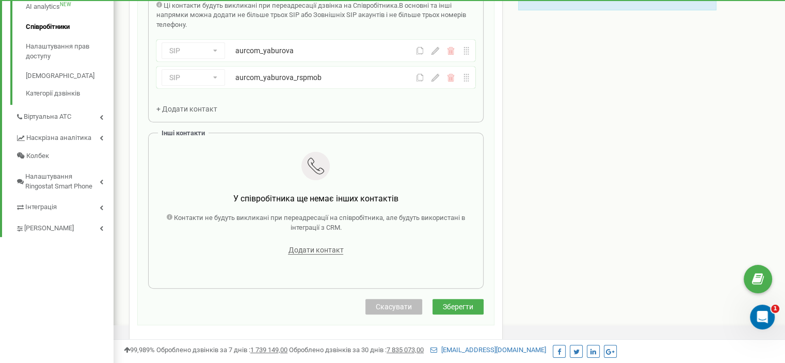
scroll to position [413, 0]
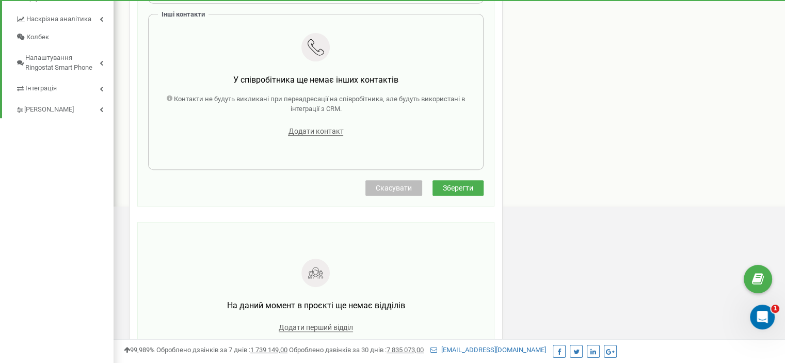
click at [457, 184] on span "Зберегти" at bounding box center [458, 188] width 30 height 8
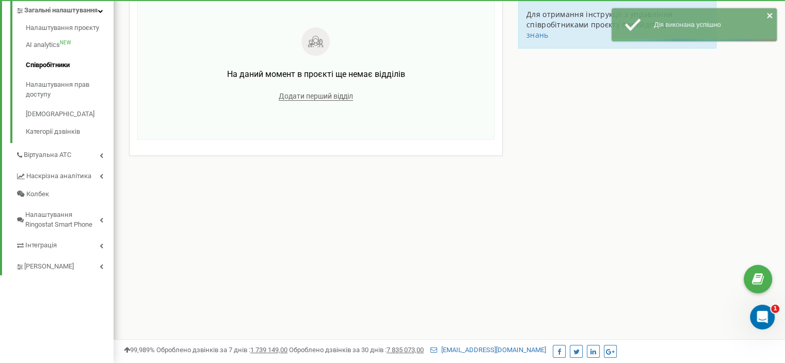
scroll to position [50, 0]
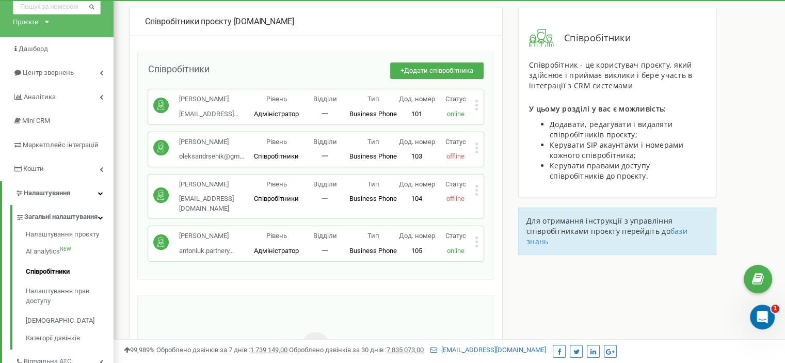
click at [475, 196] on icon at bounding box center [477, 190] width 4 height 11
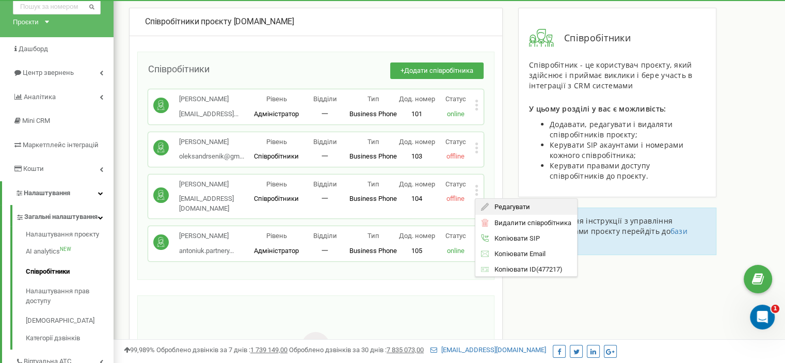
click at [502, 210] on span "Редагувати" at bounding box center [508, 206] width 41 height 7
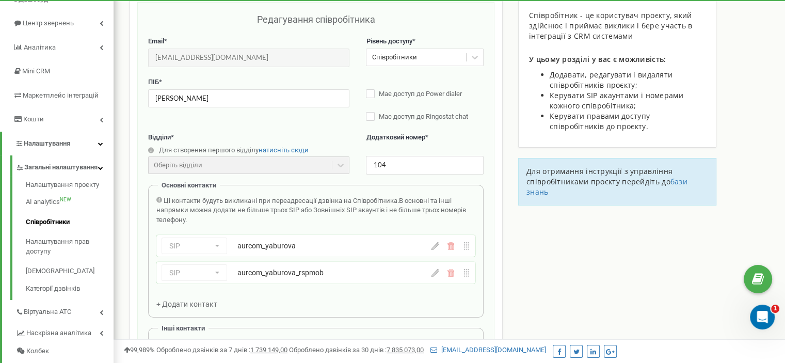
scroll to position [103, 0]
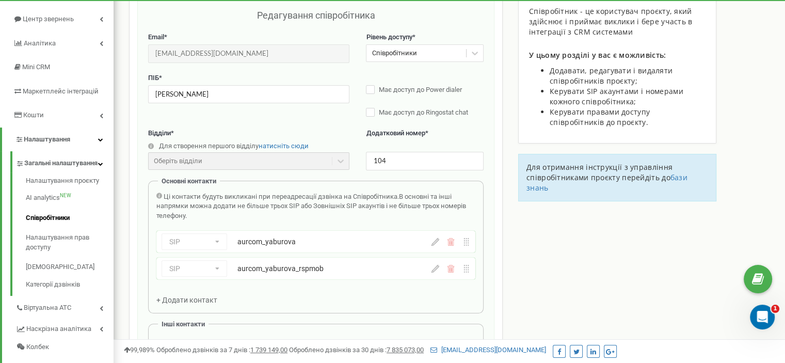
click at [411, 242] on div "SIP Номер телефону SIP Зовнішній SIP aurcom_yaburova" at bounding box center [292, 241] width 262 height 17
click at [433, 243] on icon at bounding box center [435, 242] width 8 height 8
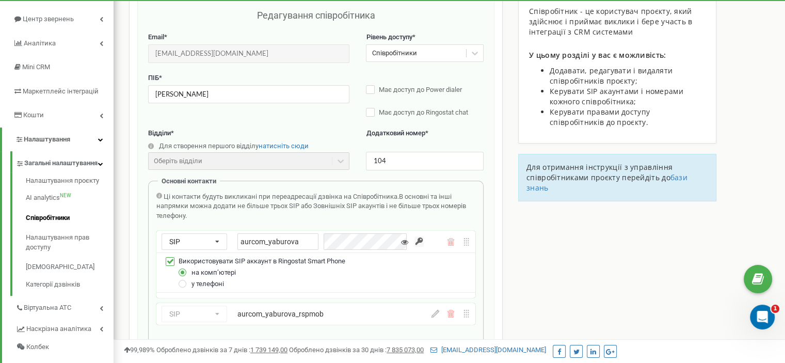
scroll to position [0, 79]
click at [403, 241] on icon at bounding box center [404, 241] width 7 height 7
click at [418, 239] on input "button" at bounding box center [418, 241] width 9 height 10
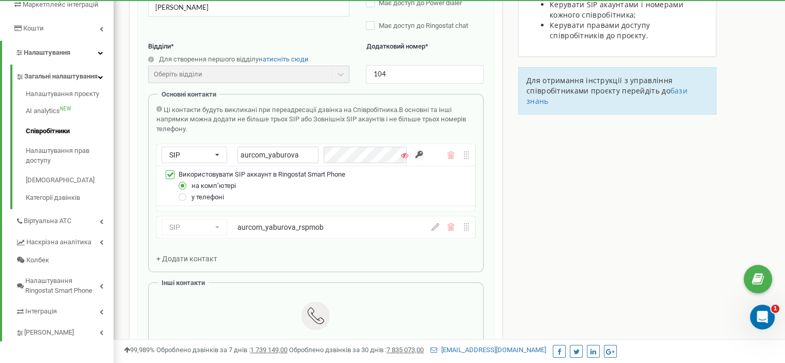
scroll to position [206, 0]
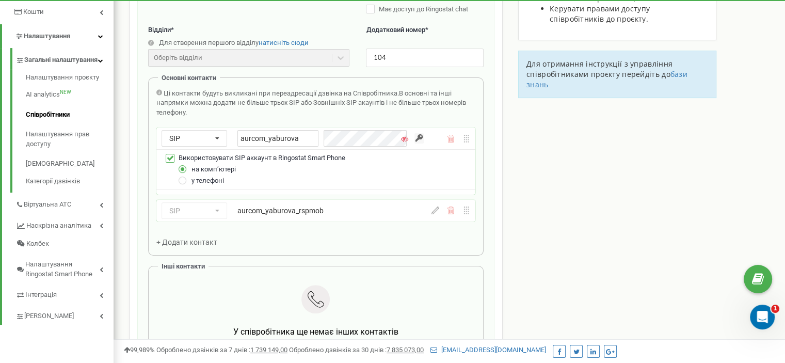
click at [435, 215] on div "SIP Номер телефону SIP Зовнішній SIP aurcom_yaburova_rspmob" at bounding box center [315, 211] width 319 height 22
click at [434, 208] on icon at bounding box center [435, 210] width 8 height 8
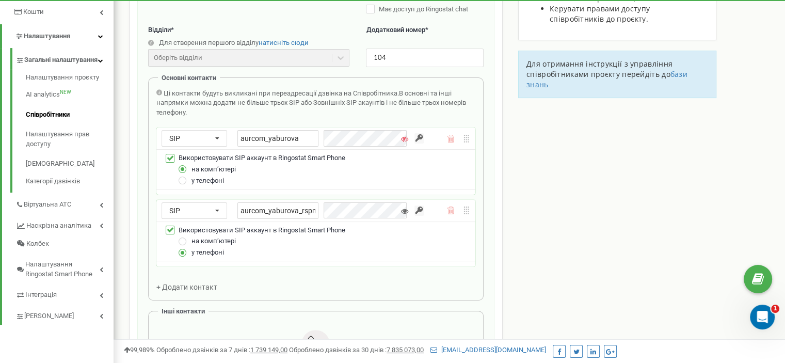
click at [373, 211] on div "SIP Номер телефону SIP Зовнішній SIP aurcom_yaburova_rspmob Використовувати SIP…" at bounding box center [315, 233] width 319 height 67
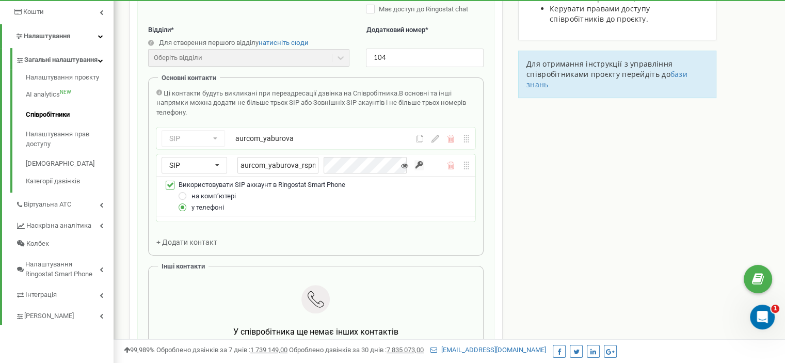
click at [419, 163] on input "button" at bounding box center [418, 165] width 9 height 10
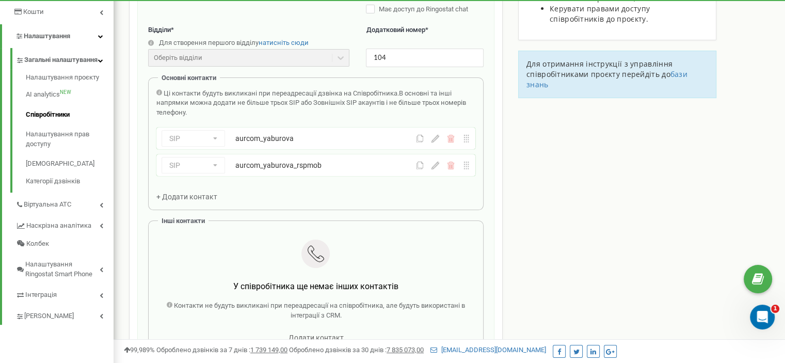
click at [419, 142] on button at bounding box center [420, 139] width 8 height 8
click at [418, 137] on icon at bounding box center [420, 139] width 8 height 8
click at [200, 249] on div at bounding box center [315, 254] width 303 height 31
click at [418, 167] on icon at bounding box center [420, 165] width 8 height 8
click at [419, 166] on icon at bounding box center [420, 165] width 8 height 8
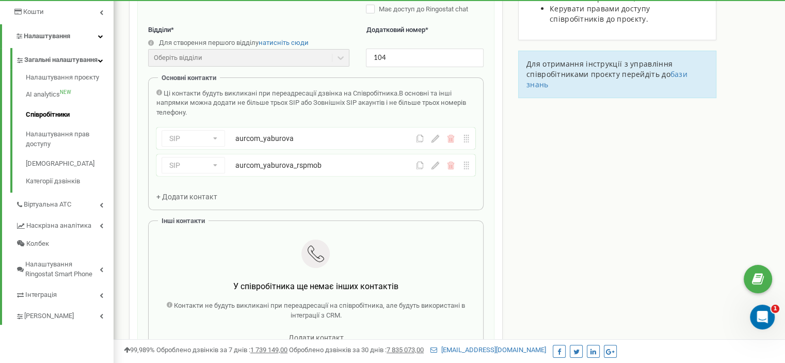
click at [176, 251] on div at bounding box center [315, 254] width 303 height 31
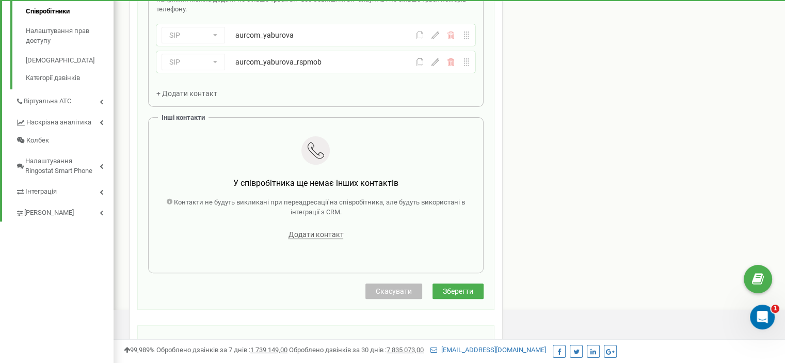
click at [450, 292] on span "Зберегти" at bounding box center [458, 291] width 30 height 8
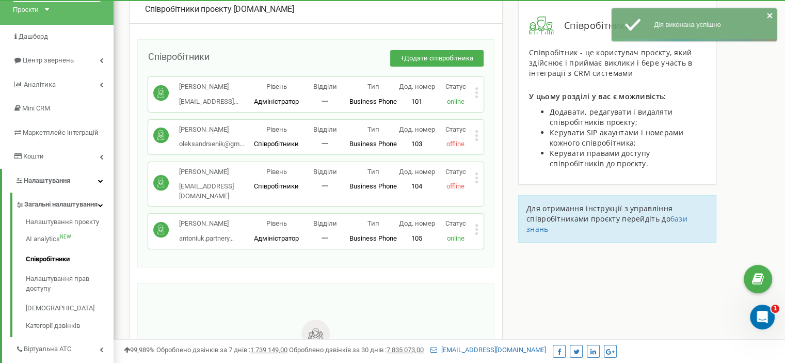
scroll to position [103, 0]
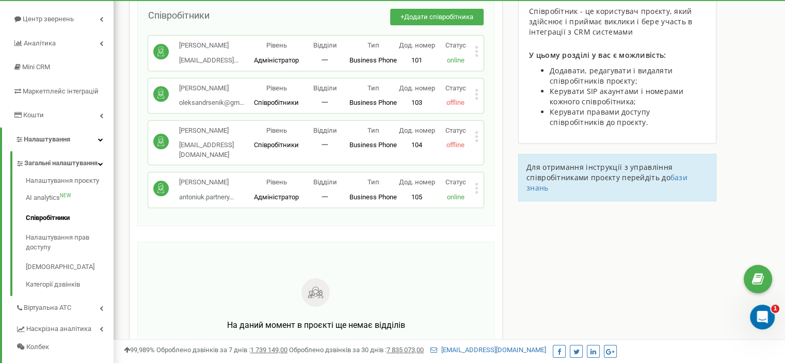
click at [476, 138] on icon at bounding box center [476, 136] width 3 height 3
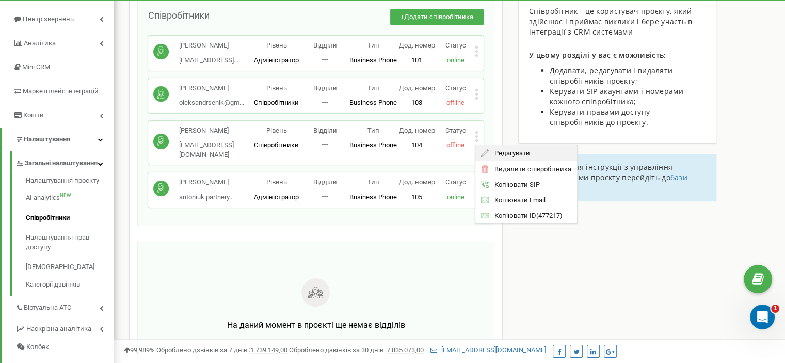
click at [494, 156] on span "Редагувати" at bounding box center [508, 153] width 41 height 7
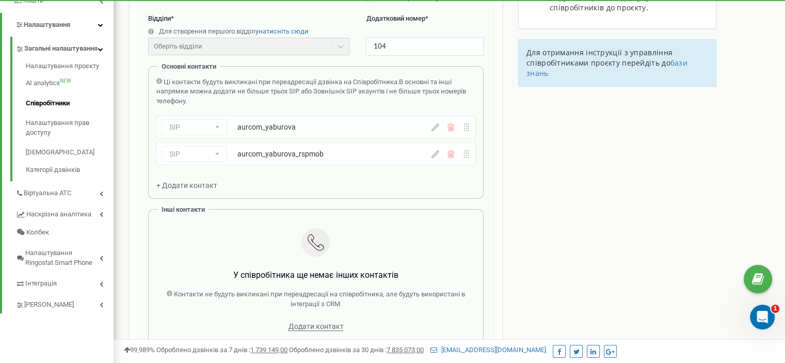
scroll to position [206, 0]
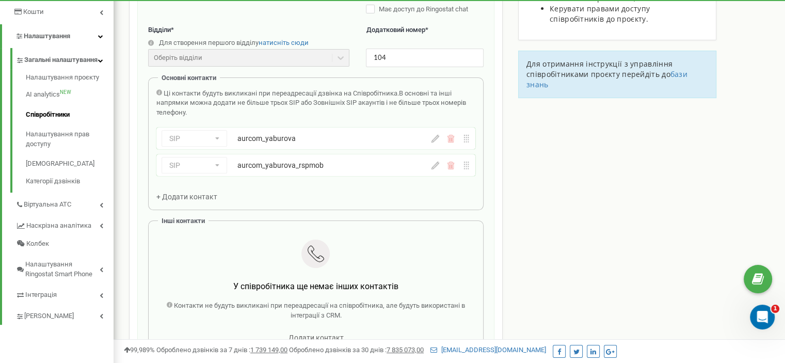
click at [282, 141] on div "aurcom_yaburova" at bounding box center [315, 138] width 157 height 10
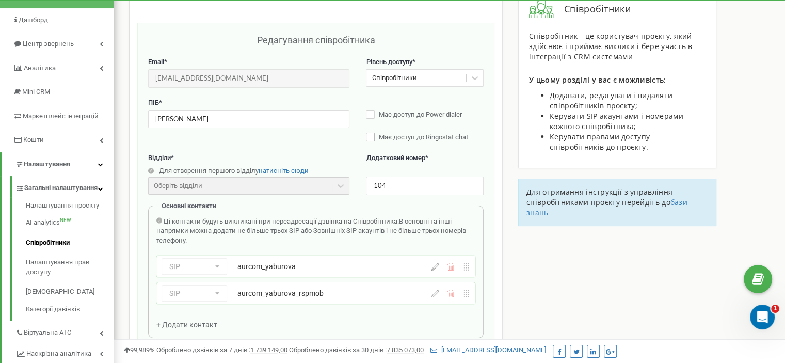
scroll to position [155, 0]
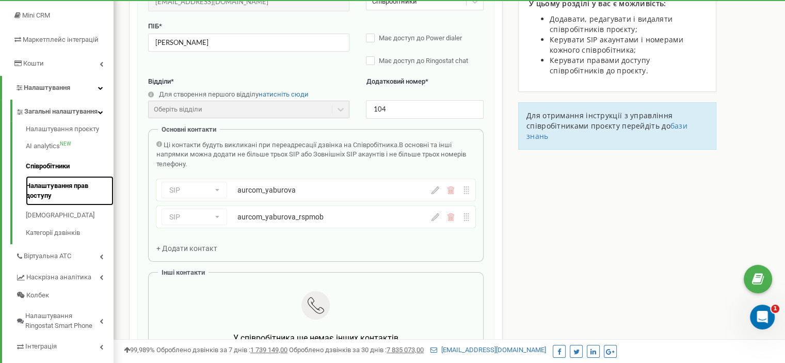
click at [44, 196] on link "Налаштування прав доступу" at bounding box center [70, 190] width 88 height 29
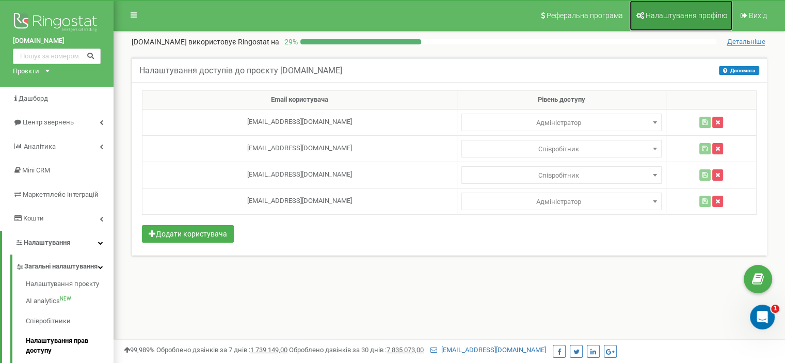
click at [673, 16] on span "Налаштування профілю" at bounding box center [686, 15] width 82 height 8
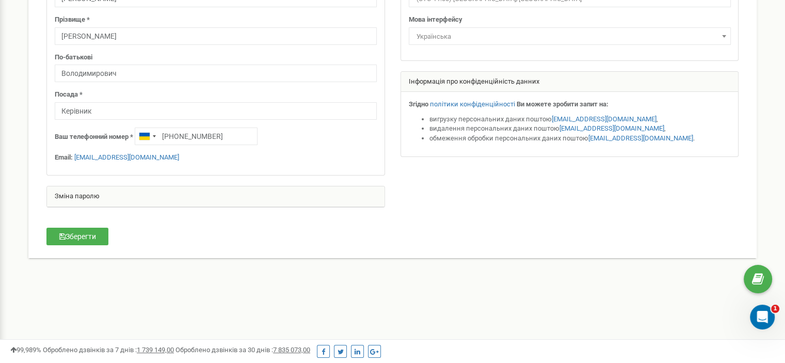
scroll to position [155, 0]
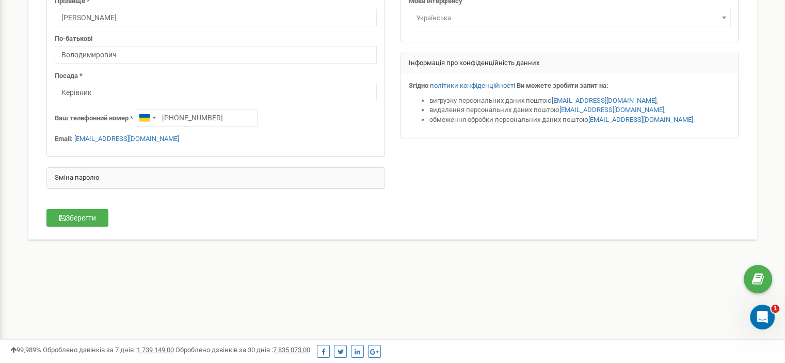
click at [161, 177] on div "Зміна паролю" at bounding box center [215, 178] width 337 height 21
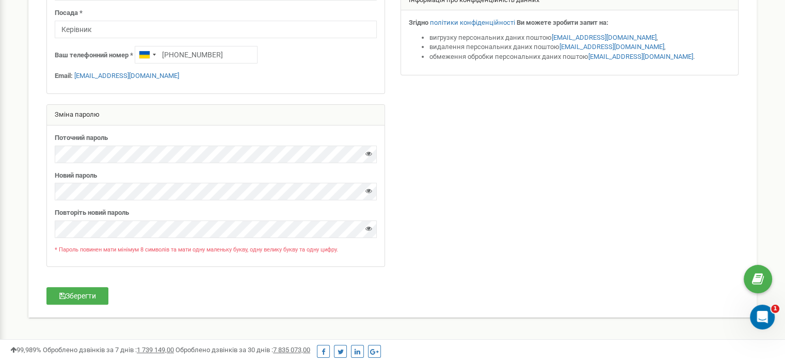
scroll to position [256, 0]
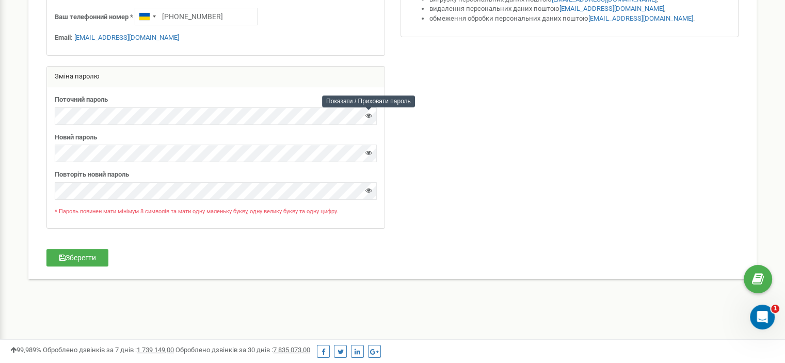
click at [367, 116] on icon at bounding box center [368, 115] width 7 height 7
click at [52, 108] on div "Поточний пароль Новий пароль" at bounding box center [215, 157] width 337 height 141
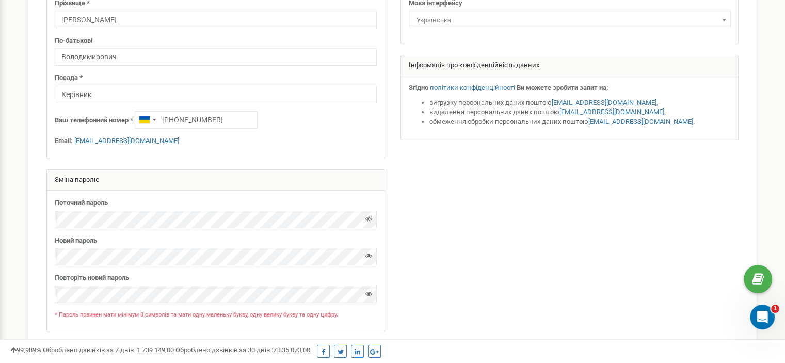
click at [477, 175] on div at bounding box center [392, 137] width 707 height 410
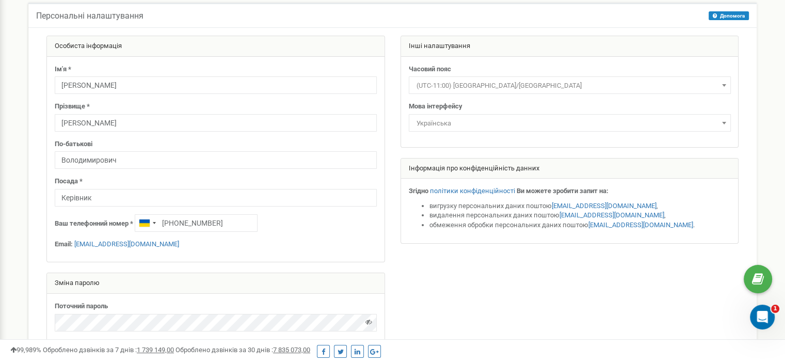
scroll to position [0, 0]
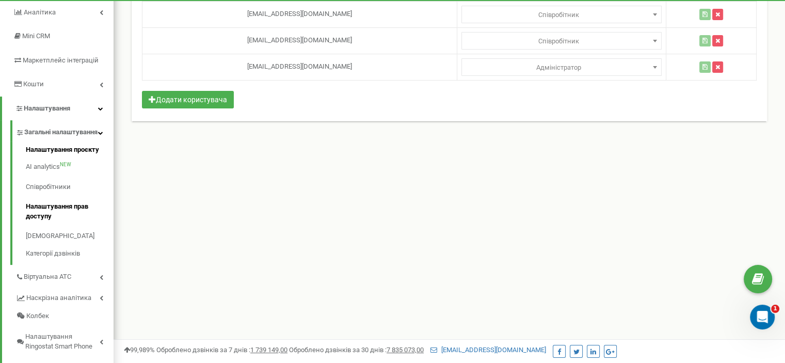
scroll to position [155, 0]
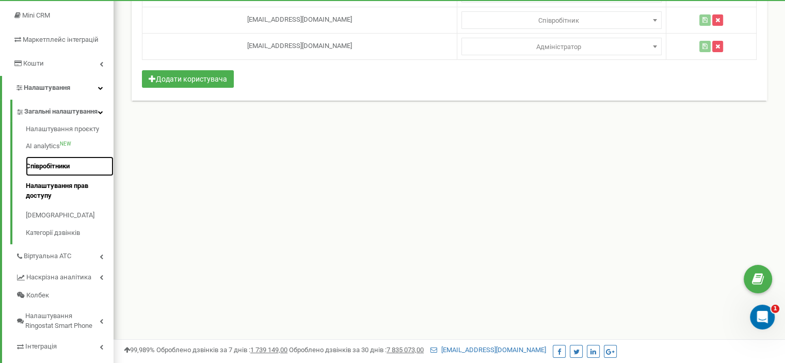
click at [46, 174] on link "Співробітники" at bounding box center [70, 166] width 88 height 20
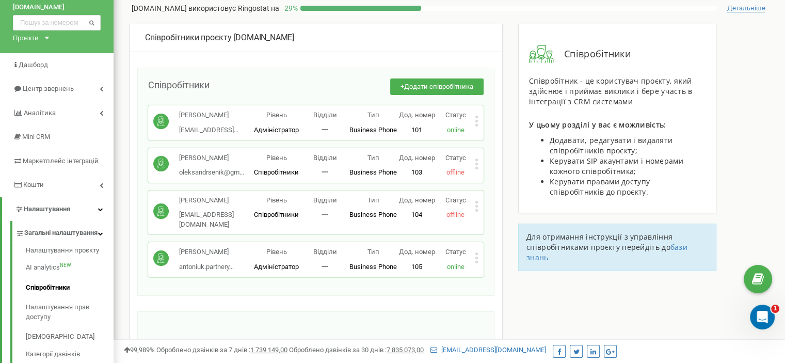
scroll to position [52, 0]
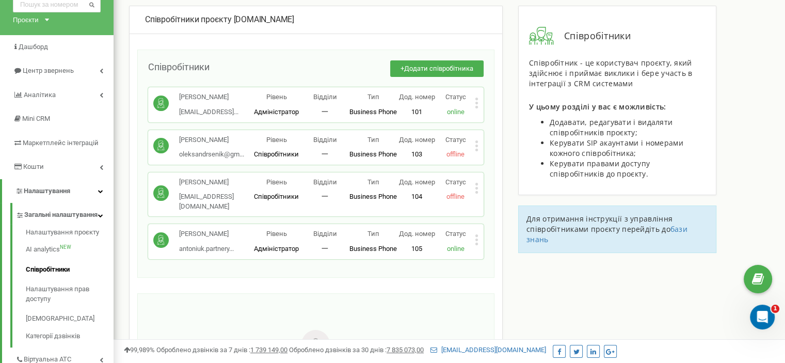
click at [477, 193] on icon at bounding box center [476, 191] width 3 height 3
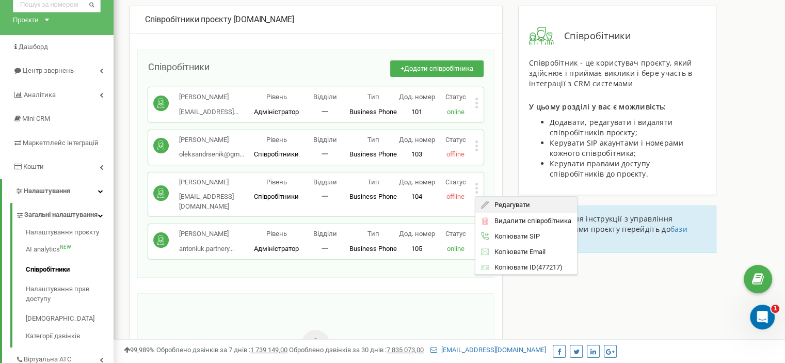
click at [492, 208] on span "Редагувати" at bounding box center [508, 204] width 41 height 7
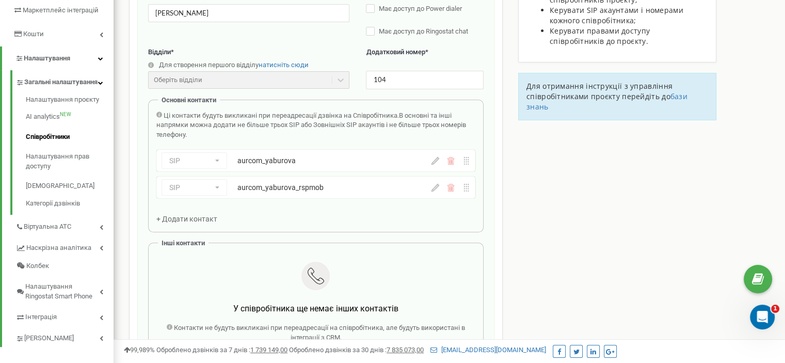
scroll to position [206, 0]
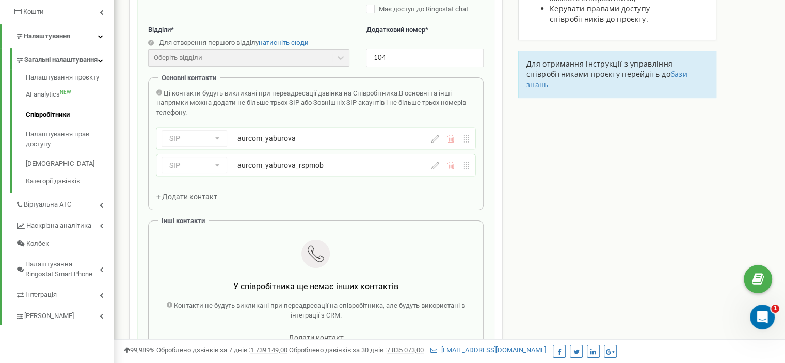
click at [340, 169] on div "aurcom_yaburova_rspmob" at bounding box center [315, 165] width 157 height 10
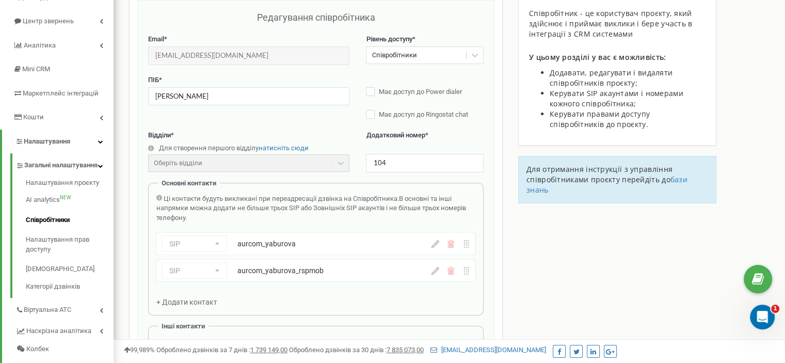
scroll to position [0, 0]
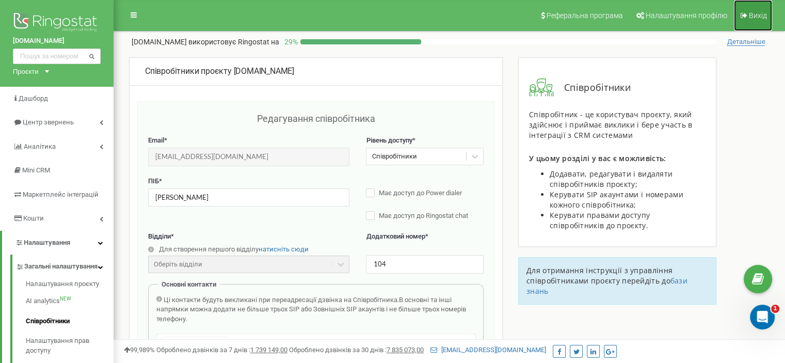
click at [756, 18] on span "Вихід" at bounding box center [757, 15] width 18 height 8
